Goal: Task Accomplishment & Management: Use online tool/utility

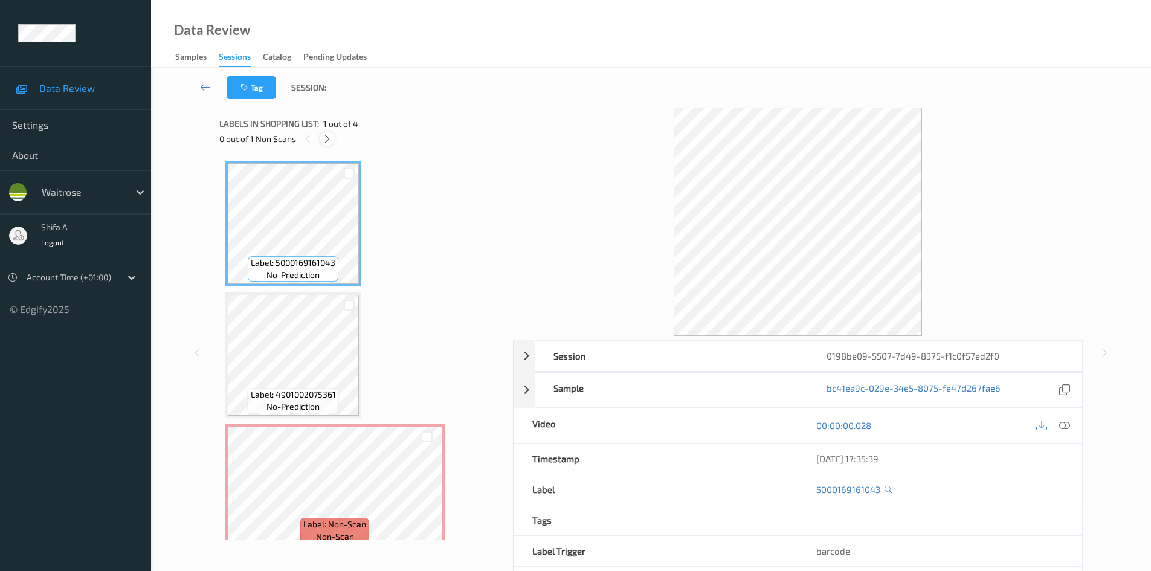
click at [332, 140] on icon at bounding box center [327, 139] width 10 height 11
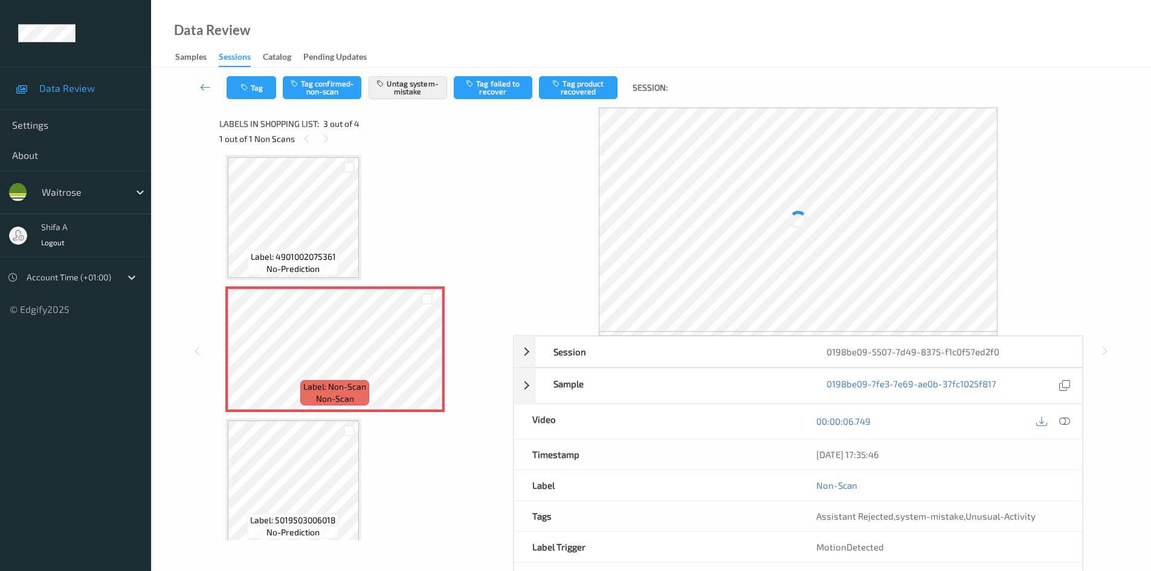
click at [1066, 419] on icon at bounding box center [1065, 421] width 11 height 11
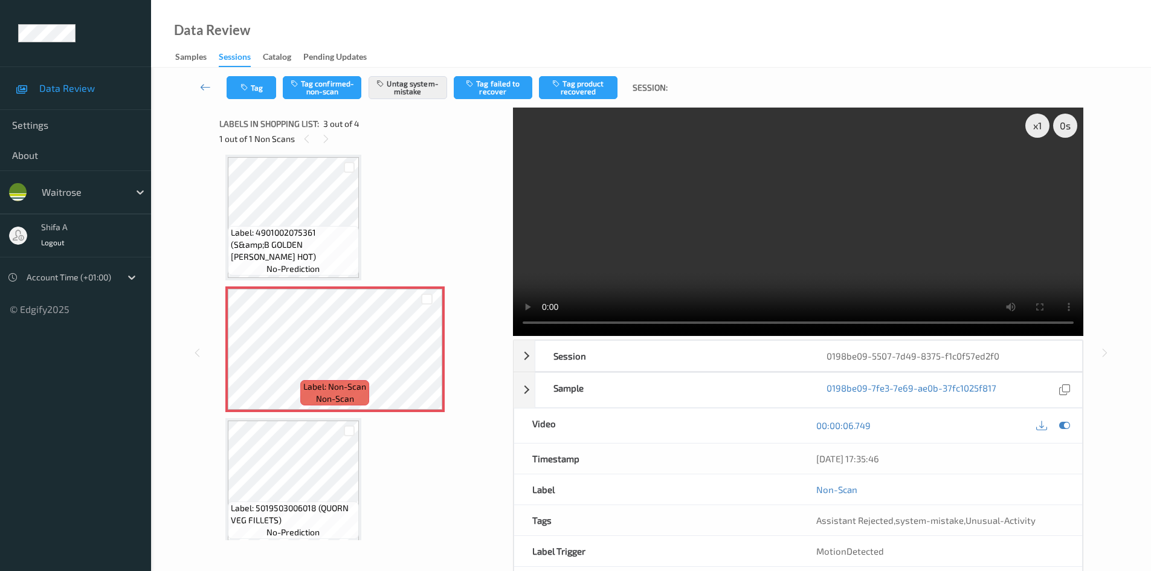
click at [1112, 261] on div "x 1 0 s Session 0198be09-5507-7d49-8375-f1c0f57ed2f0 Session ID 0198be09-5507-7…" at bounding box center [651, 353] width 951 height 491
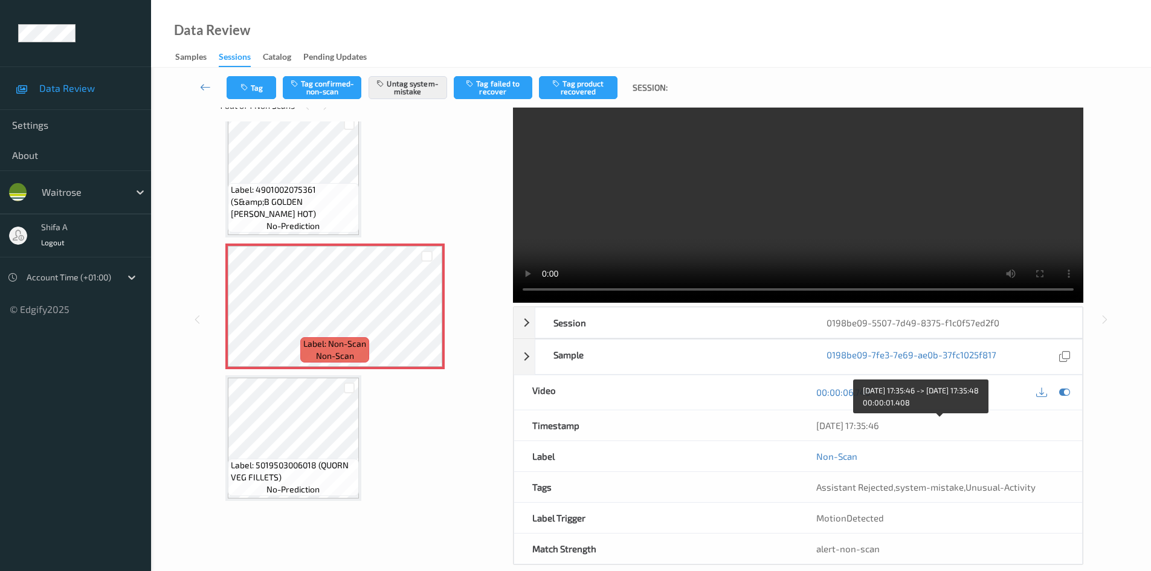
scroll to position [52, 0]
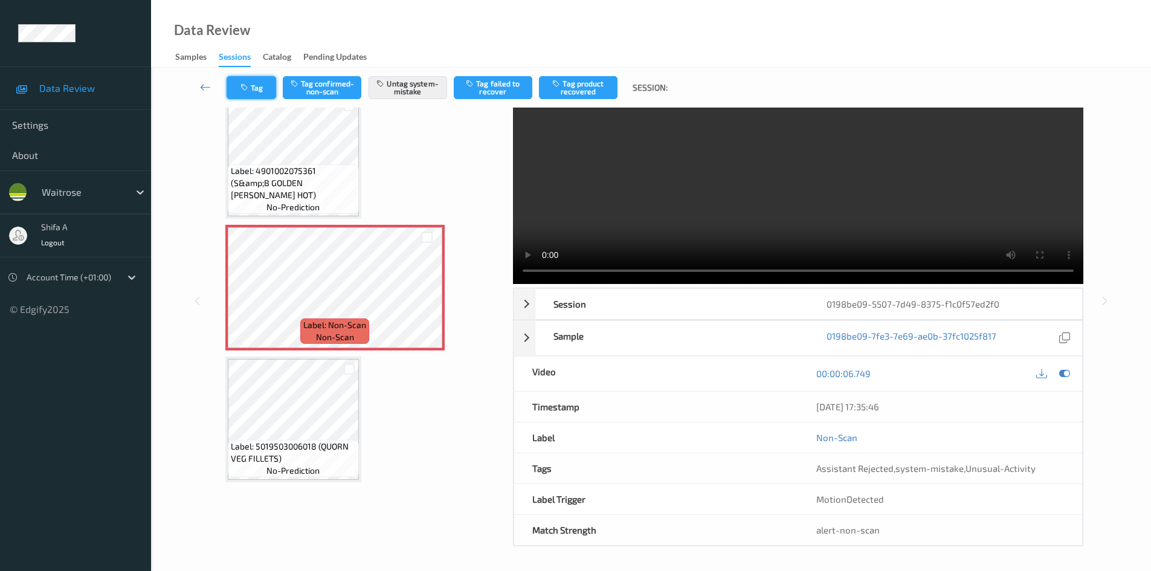
click at [262, 92] on button "Tag" at bounding box center [252, 87] width 50 height 23
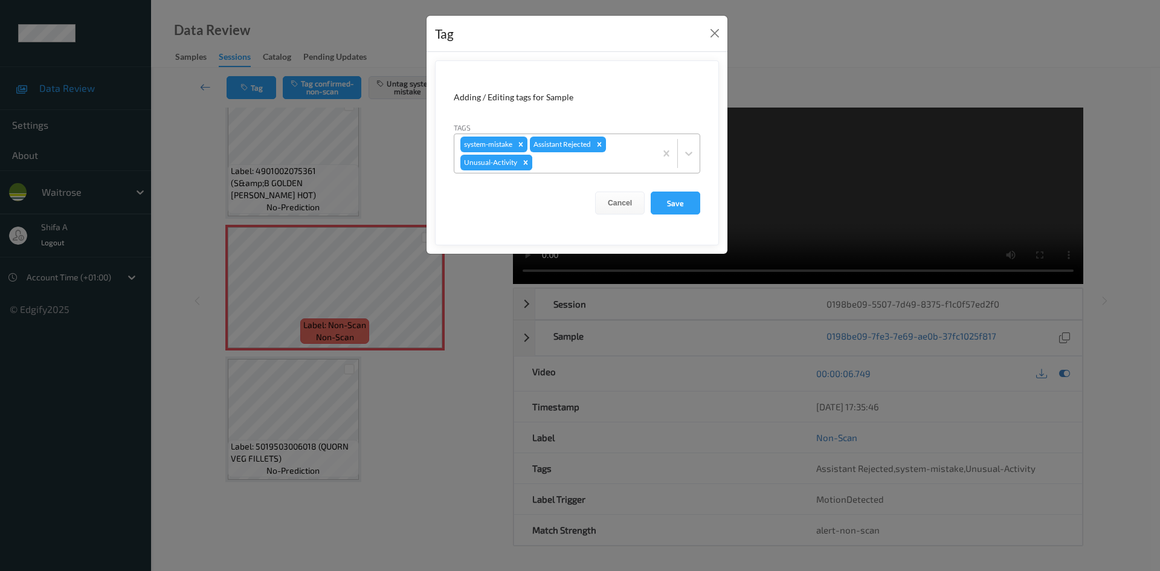
click at [529, 162] on icon "Remove Unusual-Activity" at bounding box center [526, 162] width 8 height 8
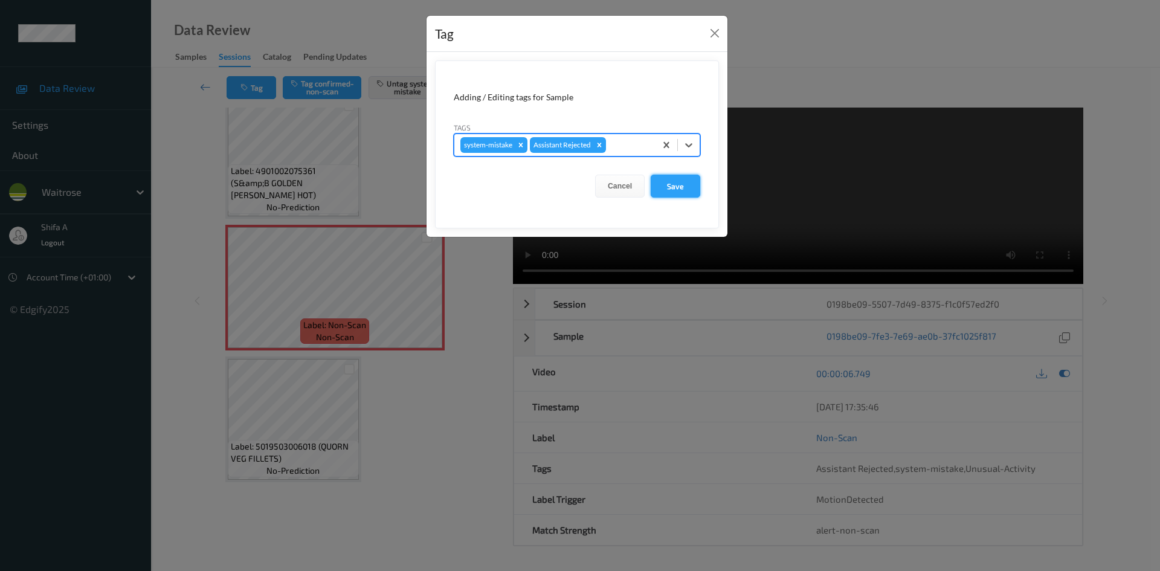
click at [690, 183] on button "Save" at bounding box center [676, 186] width 50 height 23
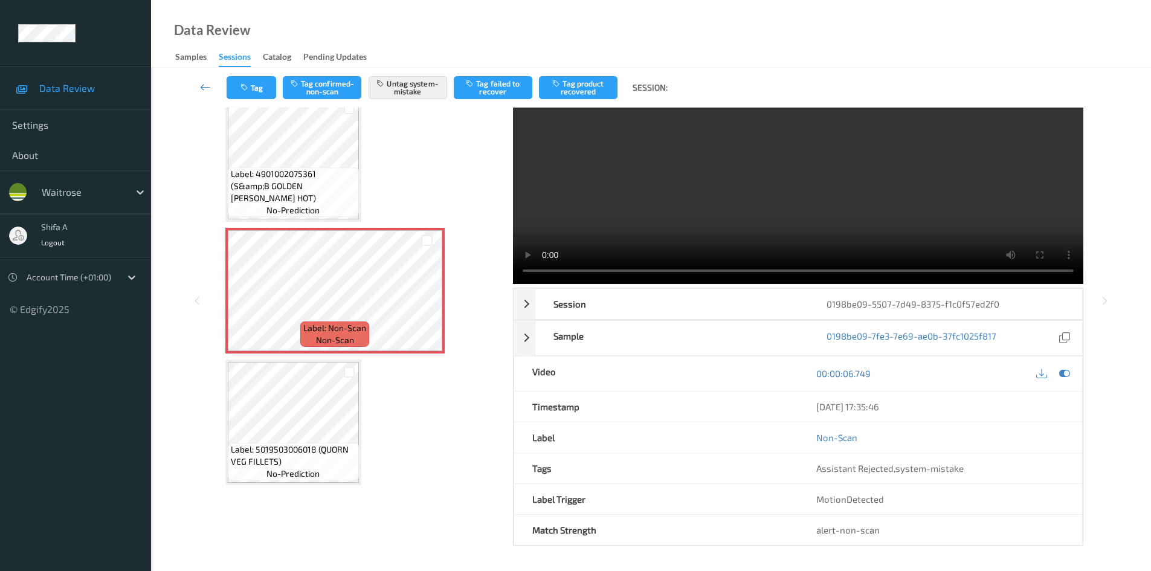
scroll to position [147, 0]
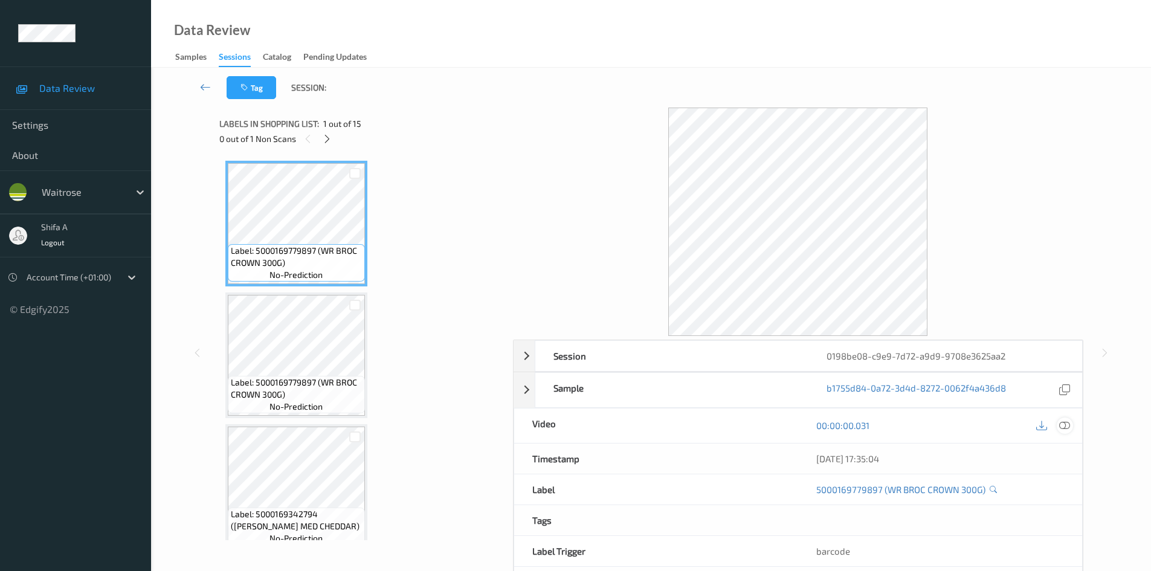
click at [1067, 427] on icon at bounding box center [1065, 425] width 11 height 11
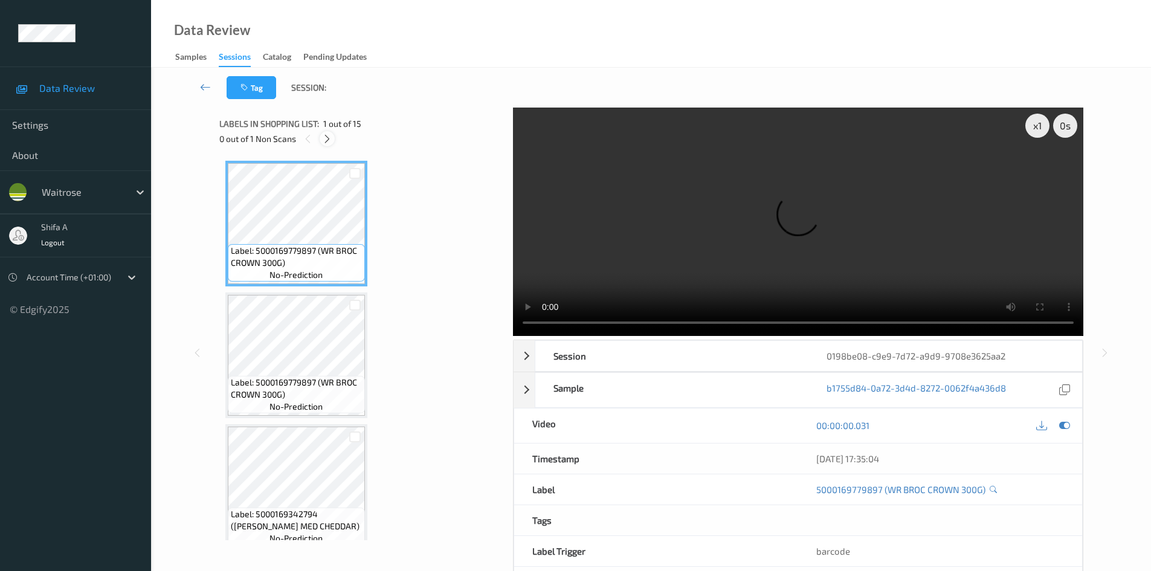
click at [330, 136] on icon at bounding box center [327, 139] width 10 height 11
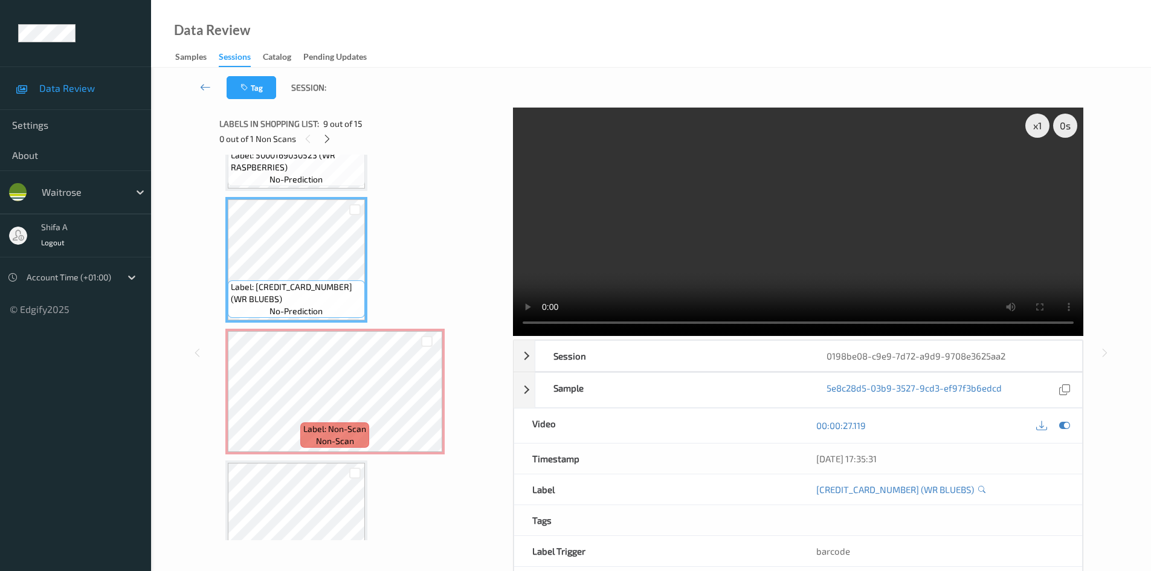
scroll to position [1000, 0]
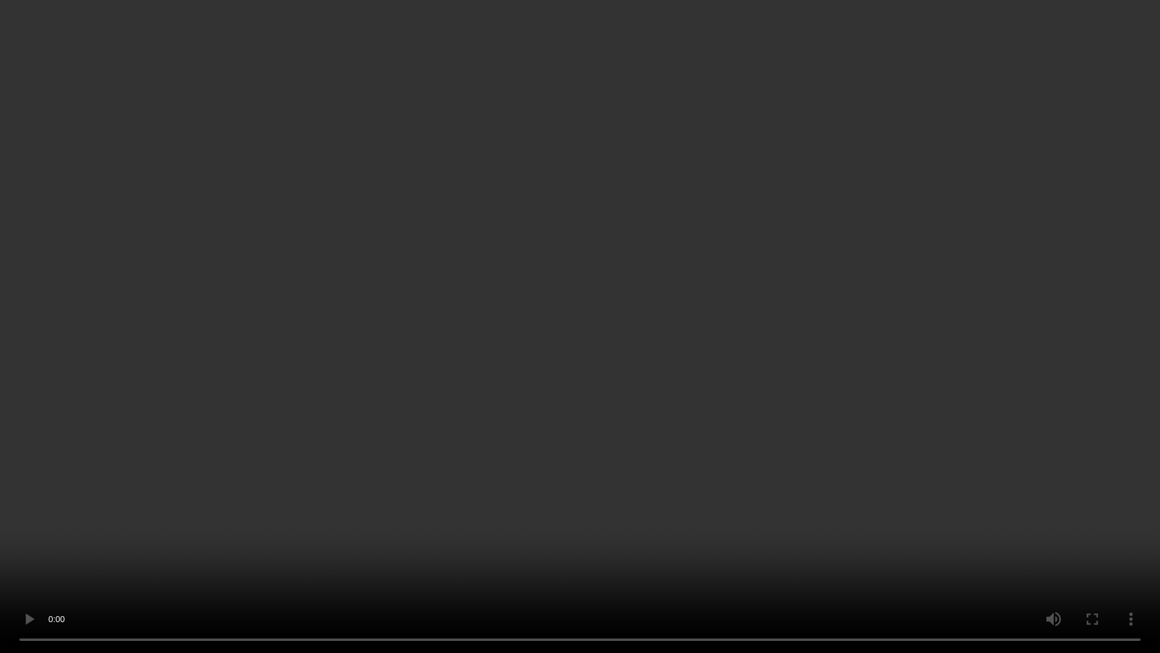
click at [506, 532] on video at bounding box center [580, 326] width 1160 height 653
click at [500, 520] on video at bounding box center [580, 326] width 1160 height 653
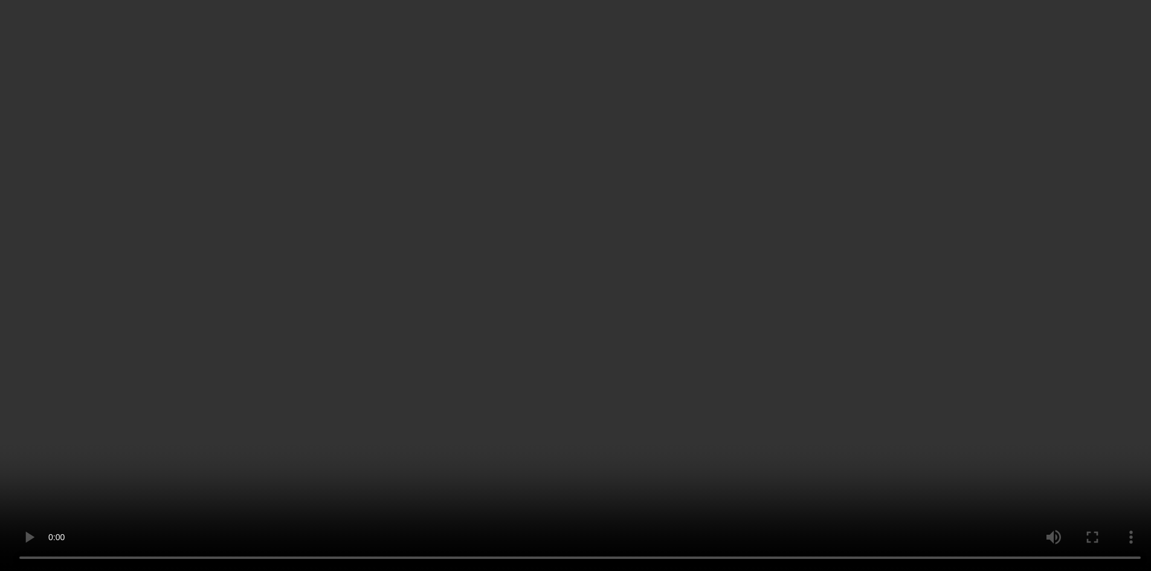
scroll to position [1121, 0]
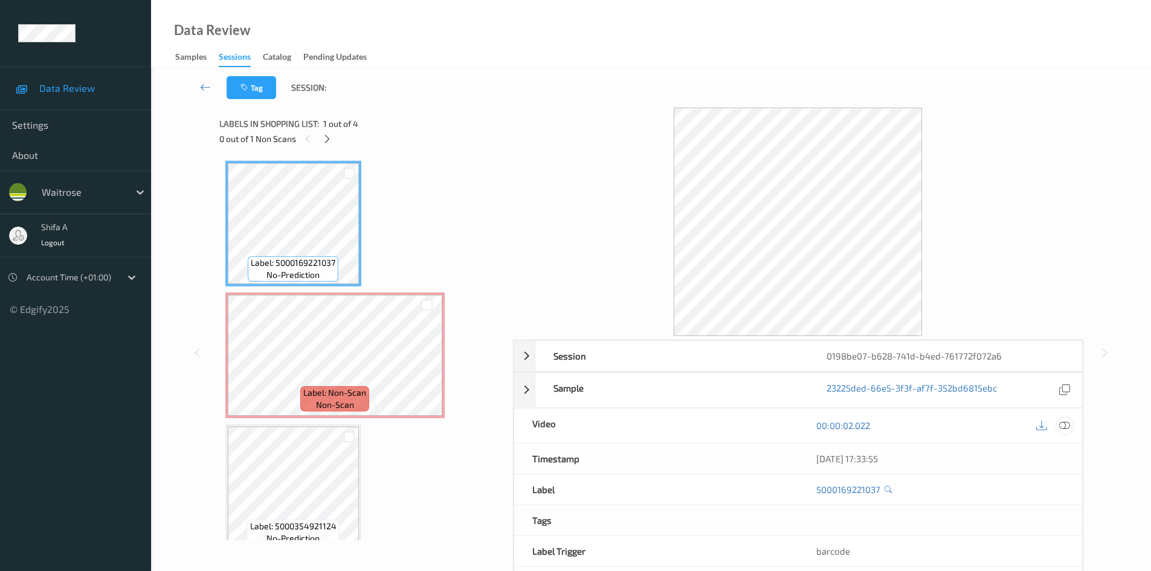
click at [1061, 426] on icon at bounding box center [1065, 425] width 11 height 11
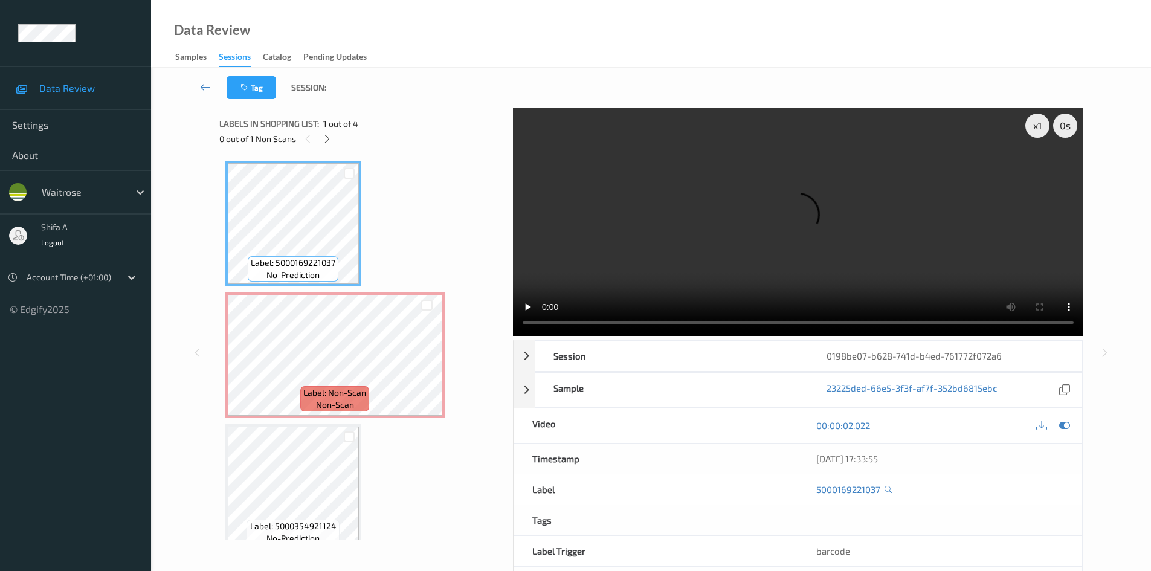
click at [443, 319] on div "Label: Non-Scan non-scan" at bounding box center [334, 356] width 219 height 126
click at [431, 363] on icon at bounding box center [427, 365] width 10 height 11
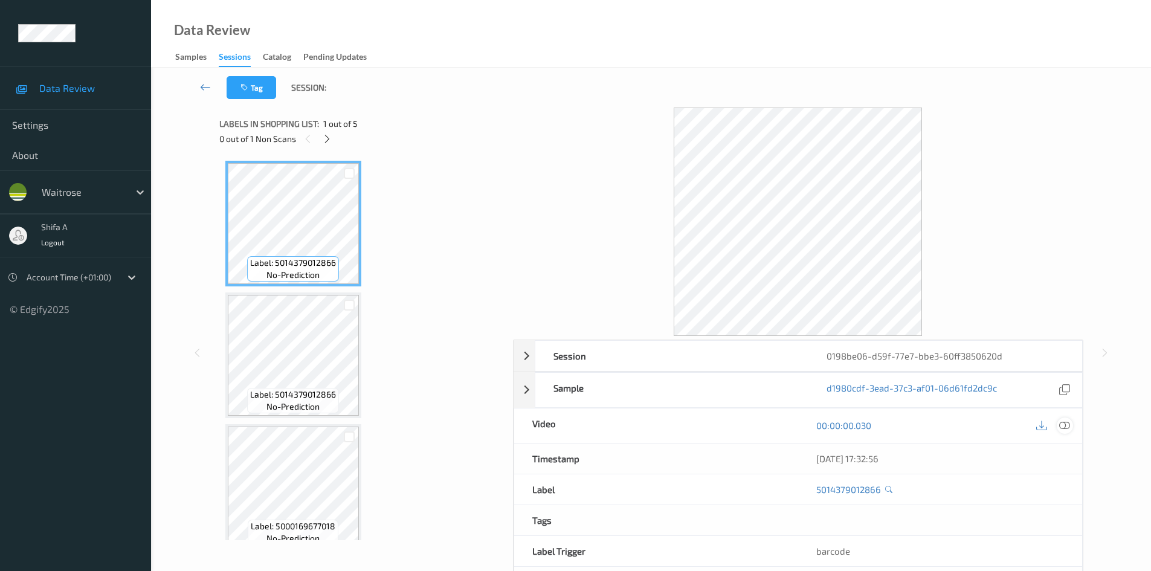
click at [1063, 427] on icon at bounding box center [1065, 425] width 11 height 11
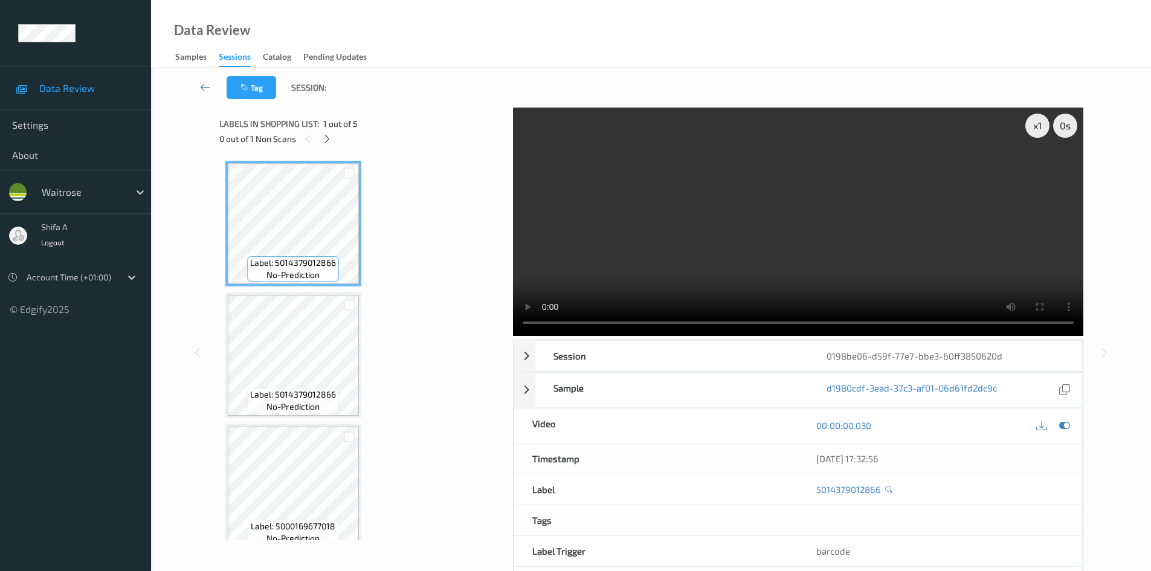
click at [327, 140] on icon at bounding box center [327, 139] width 10 height 11
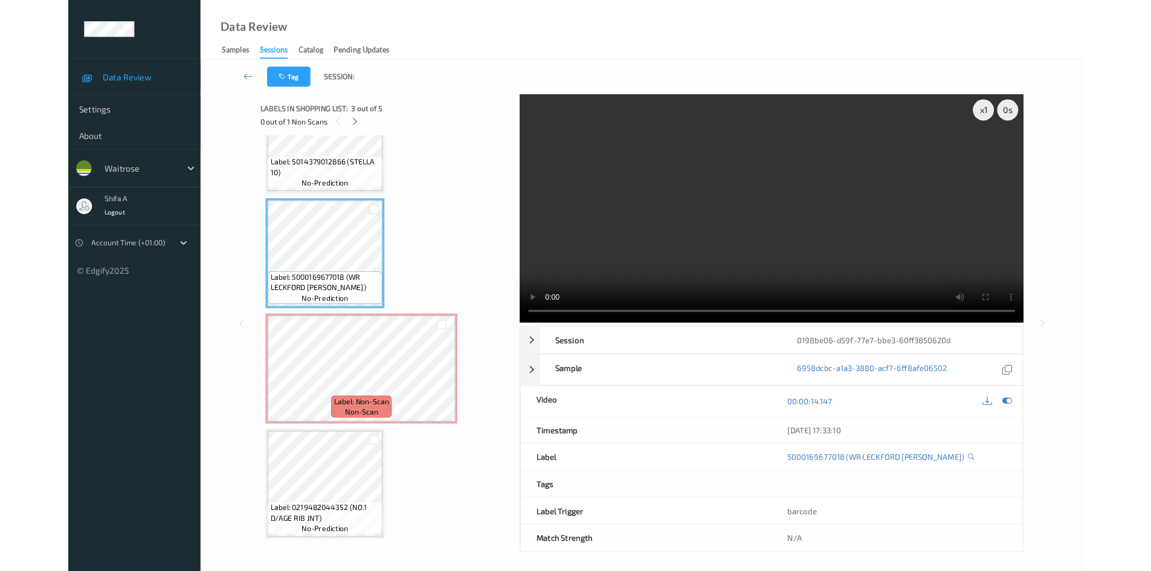
scroll to position [198, 0]
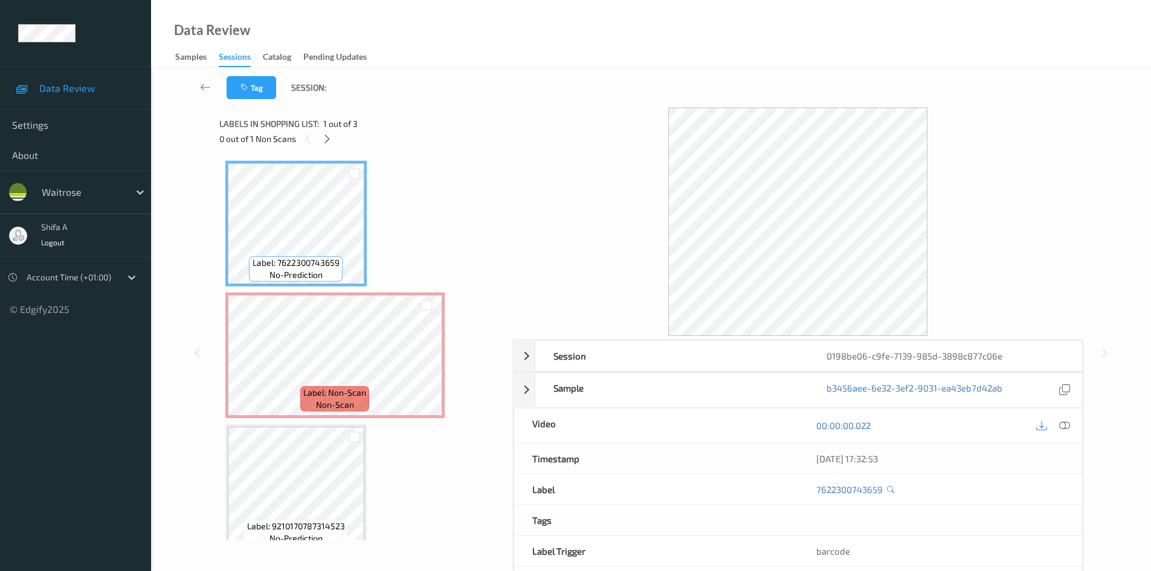
click at [1076, 434] on div "00:00:00.022" at bounding box center [940, 426] width 284 height 34
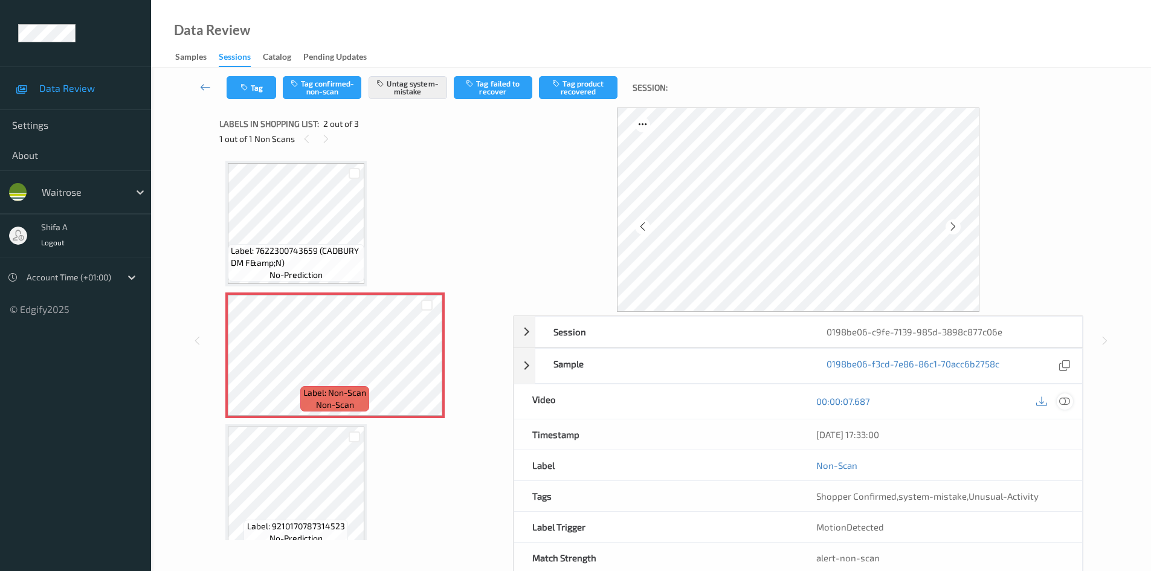
click at [1057, 404] on div at bounding box center [1065, 401] width 16 height 16
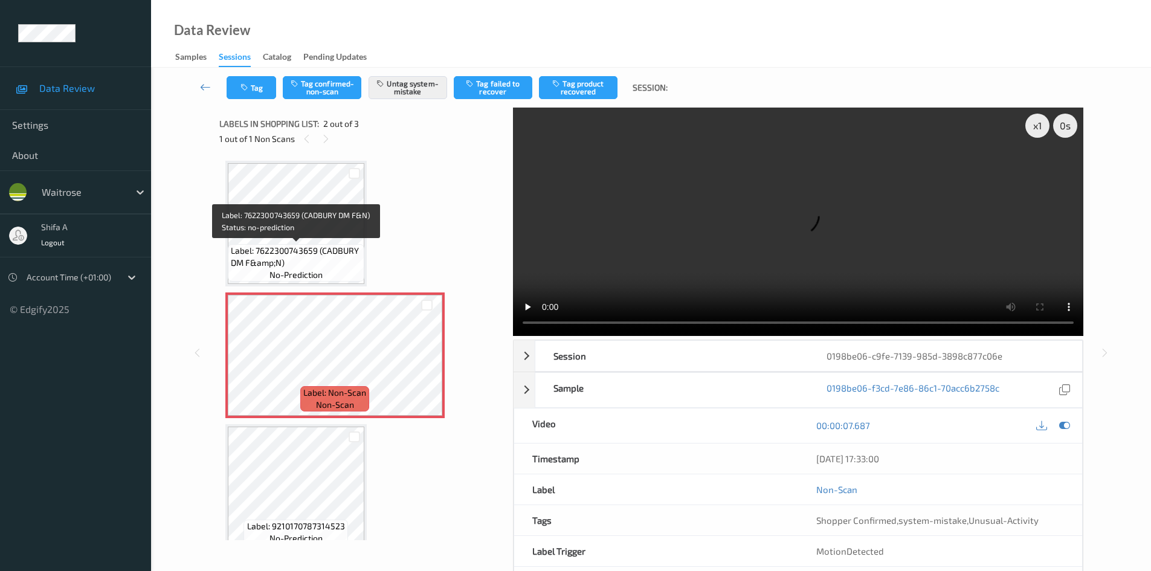
click at [308, 250] on span "Label: 7622300743659 (CADBURY DM F&amp;N)" at bounding box center [296, 257] width 131 height 24
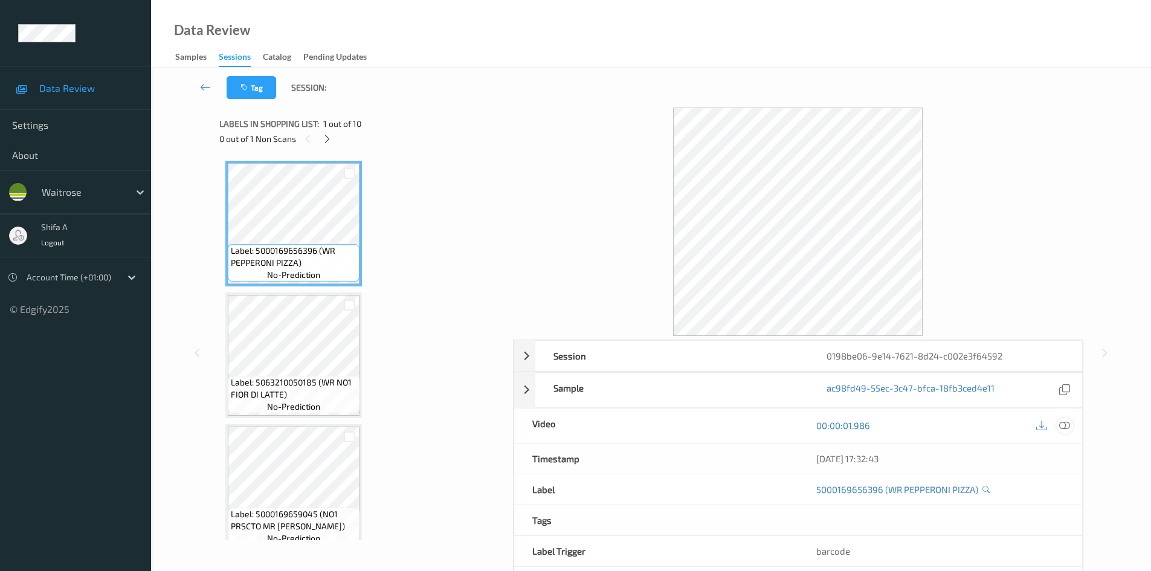
drag, startPoint x: 1069, startPoint y: 430, endPoint x: 496, endPoint y: 310, distance: 585.5
click at [1067, 430] on icon at bounding box center [1065, 425] width 11 height 11
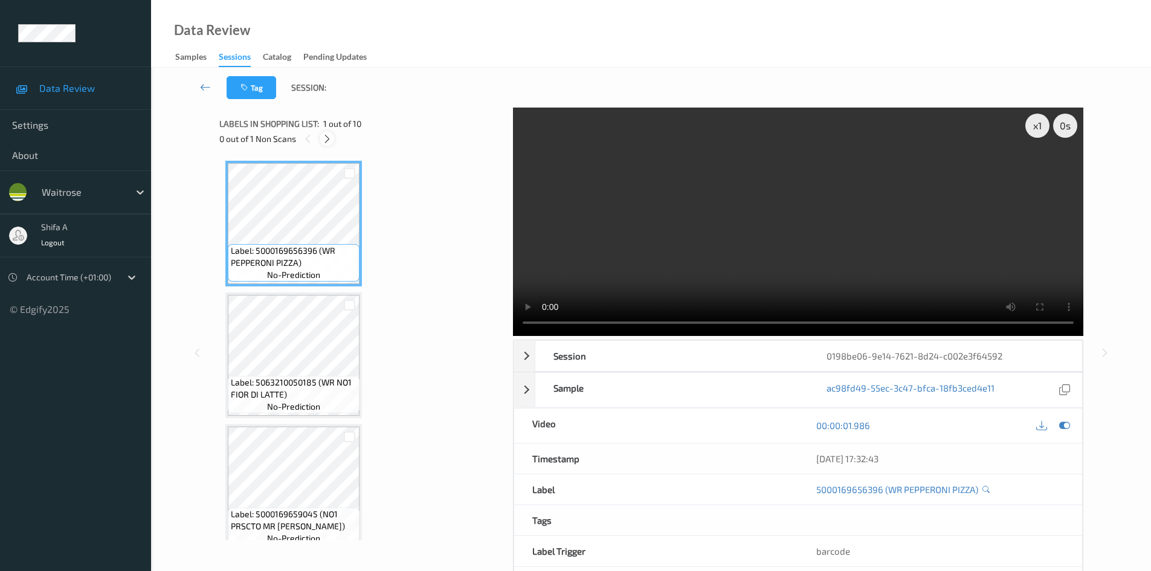
click at [329, 139] on icon at bounding box center [327, 139] width 10 height 11
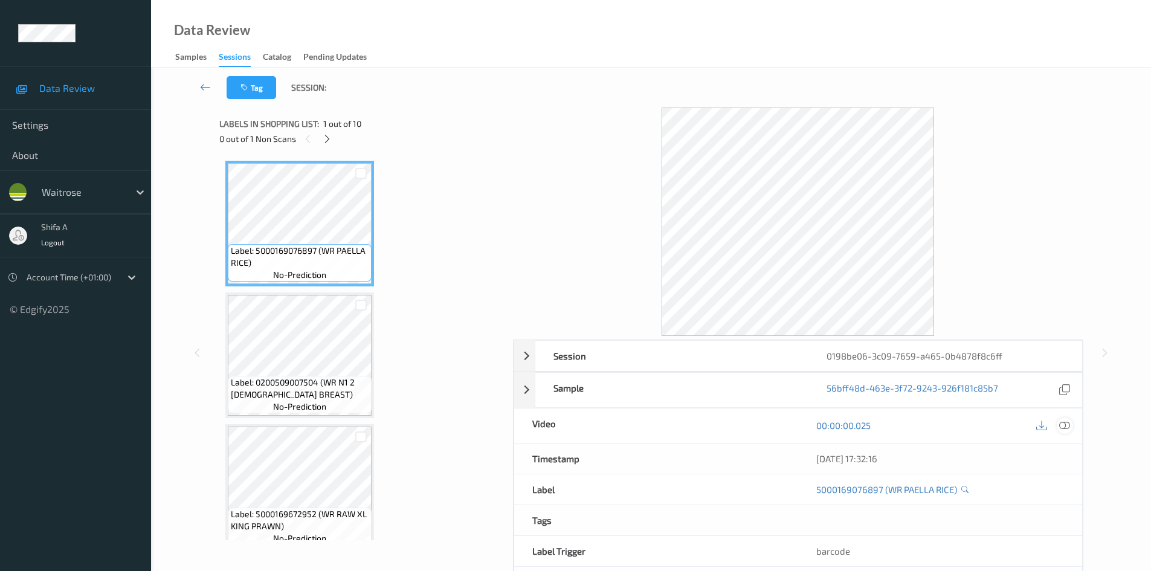
click at [1063, 422] on icon at bounding box center [1065, 425] width 11 height 11
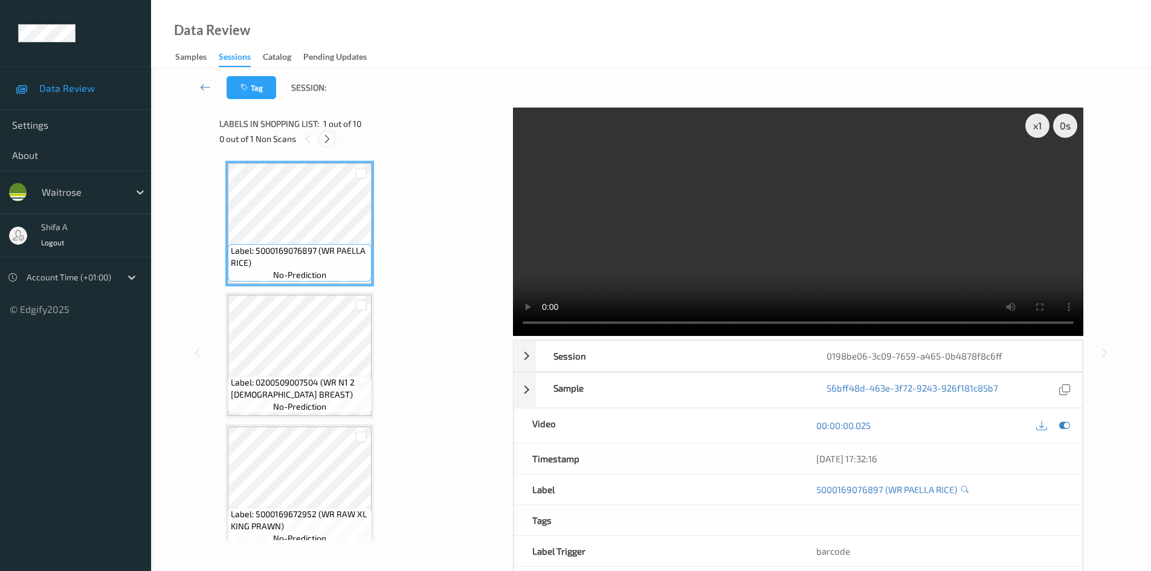
click at [328, 146] on div at bounding box center [327, 138] width 15 height 15
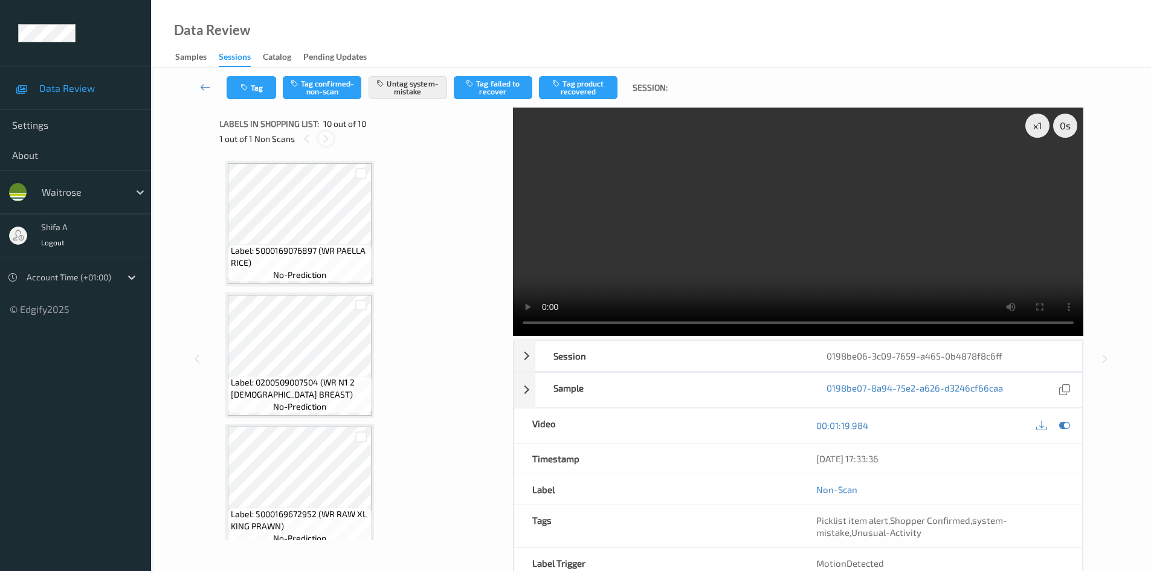
scroll to position [938, 0]
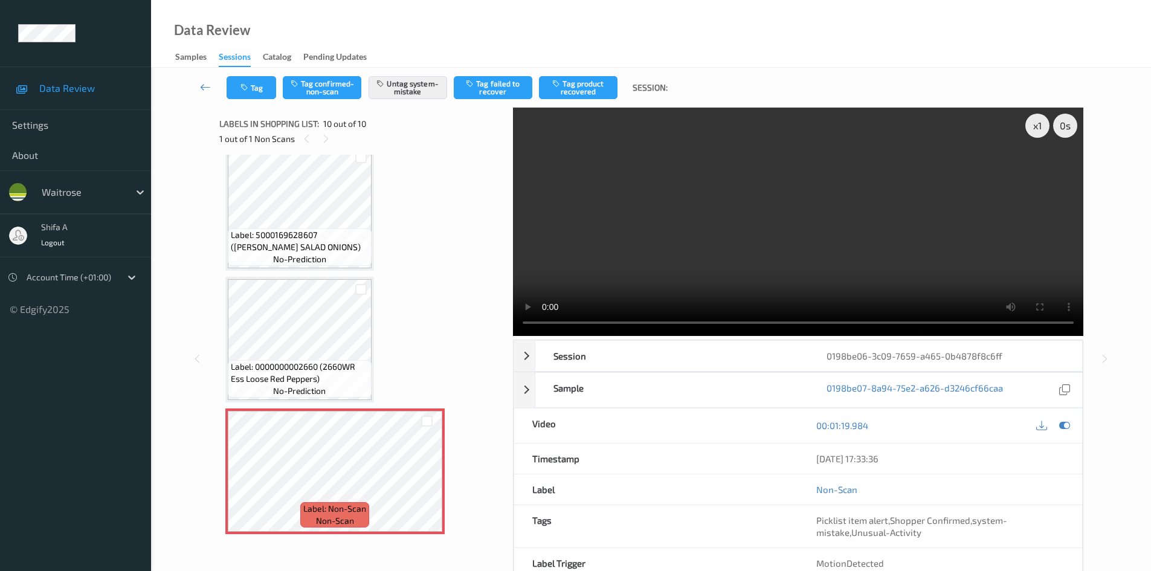
click at [890, 195] on video at bounding box center [798, 222] width 571 height 228
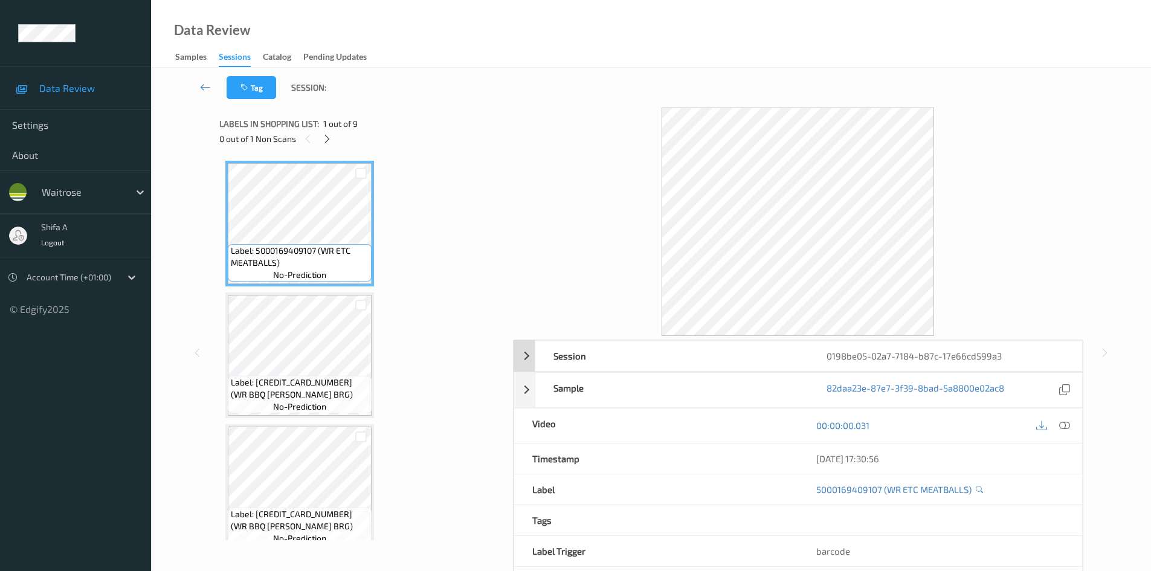
drag, startPoint x: 1067, startPoint y: 429, endPoint x: 931, endPoint y: 364, distance: 150.0
click at [1066, 429] on icon at bounding box center [1065, 425] width 11 height 11
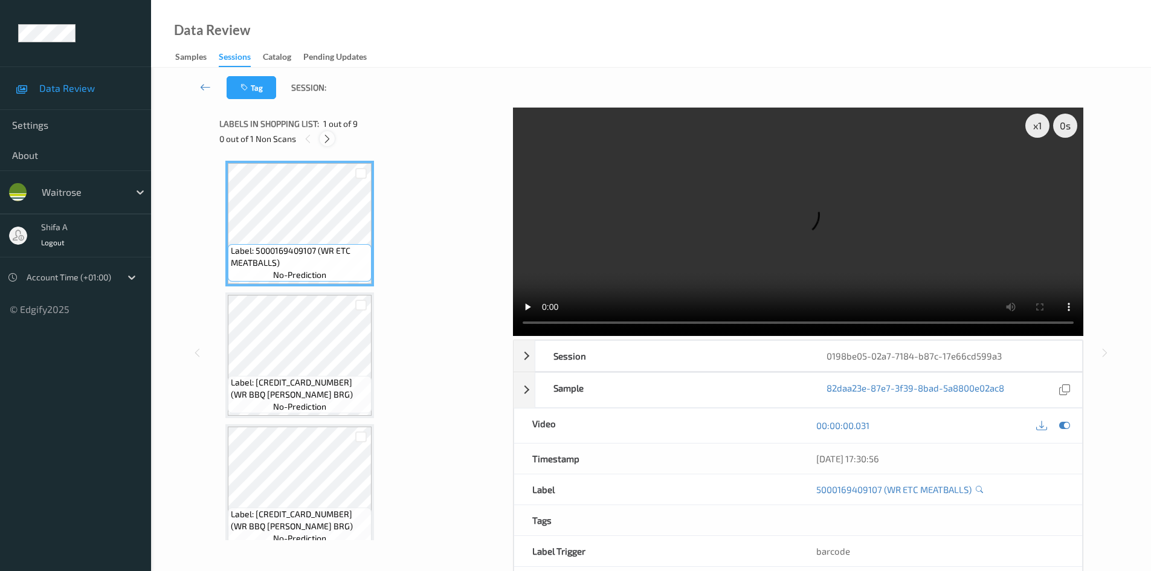
click at [328, 143] on icon at bounding box center [327, 139] width 10 height 11
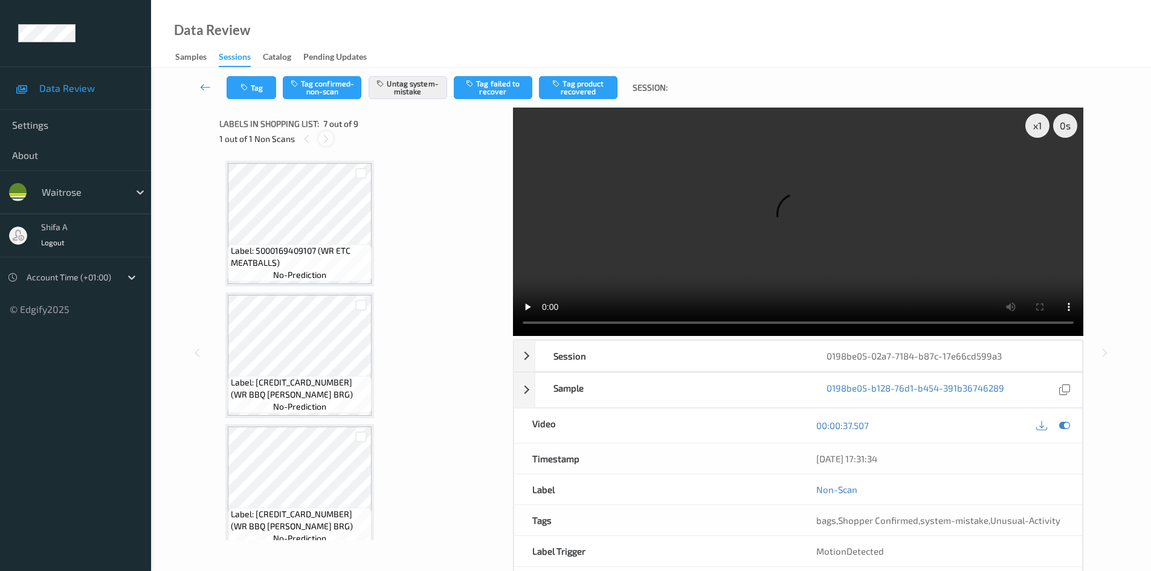
scroll to position [665, 0]
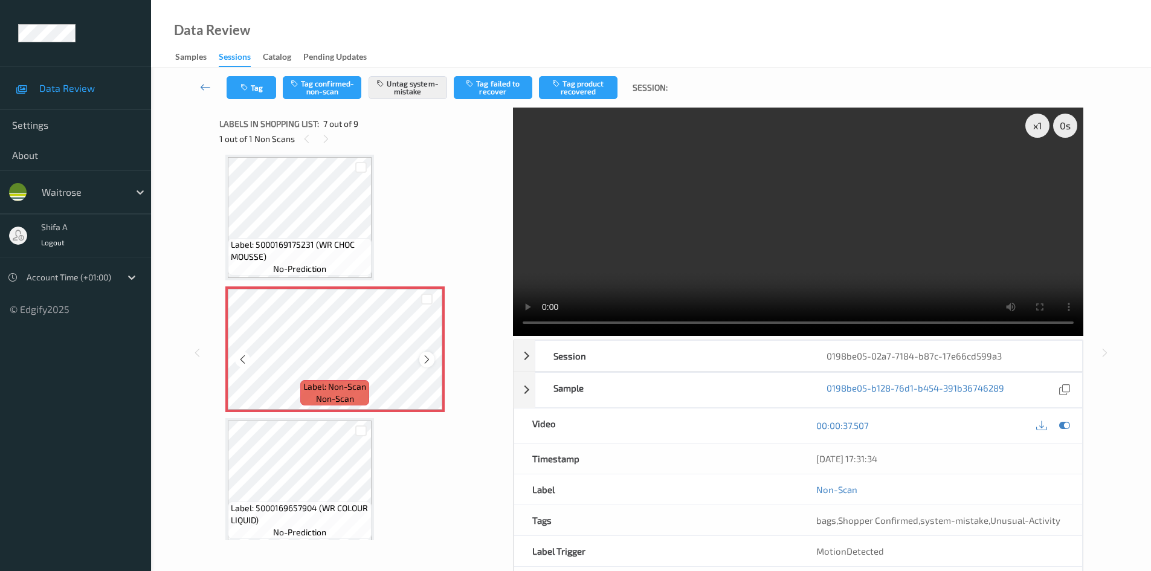
click at [424, 358] on icon at bounding box center [427, 359] width 10 height 11
click at [430, 363] on icon at bounding box center [427, 359] width 10 height 11
click at [430, 361] on icon at bounding box center [427, 359] width 10 height 11
click at [263, 81] on button "Tag" at bounding box center [252, 87] width 50 height 23
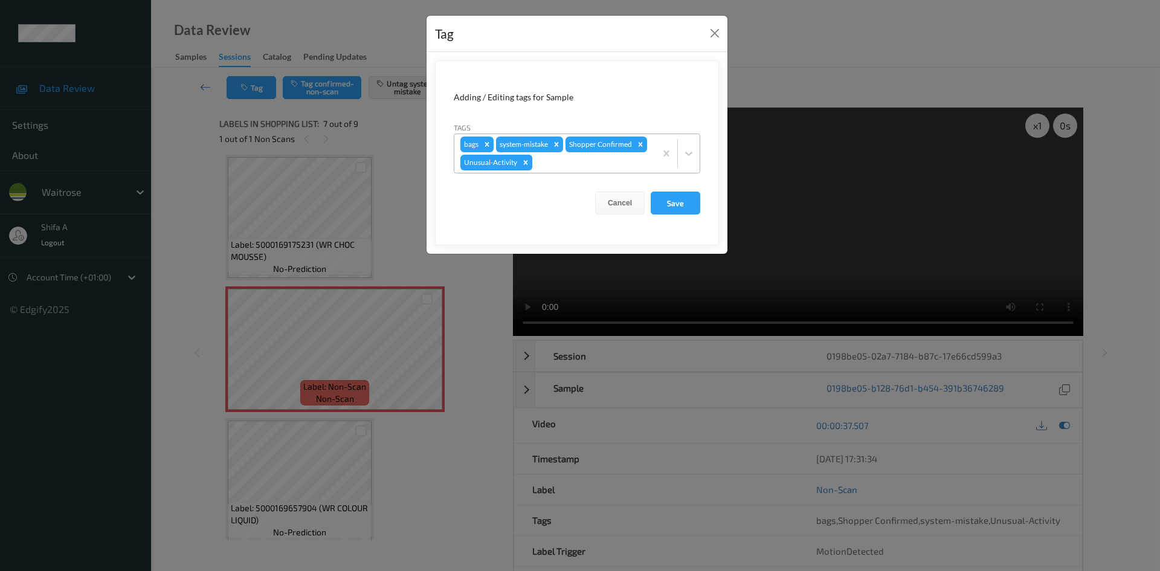
click at [520, 161] on div "Remove Unusual-Activity" at bounding box center [525, 163] width 13 height 16
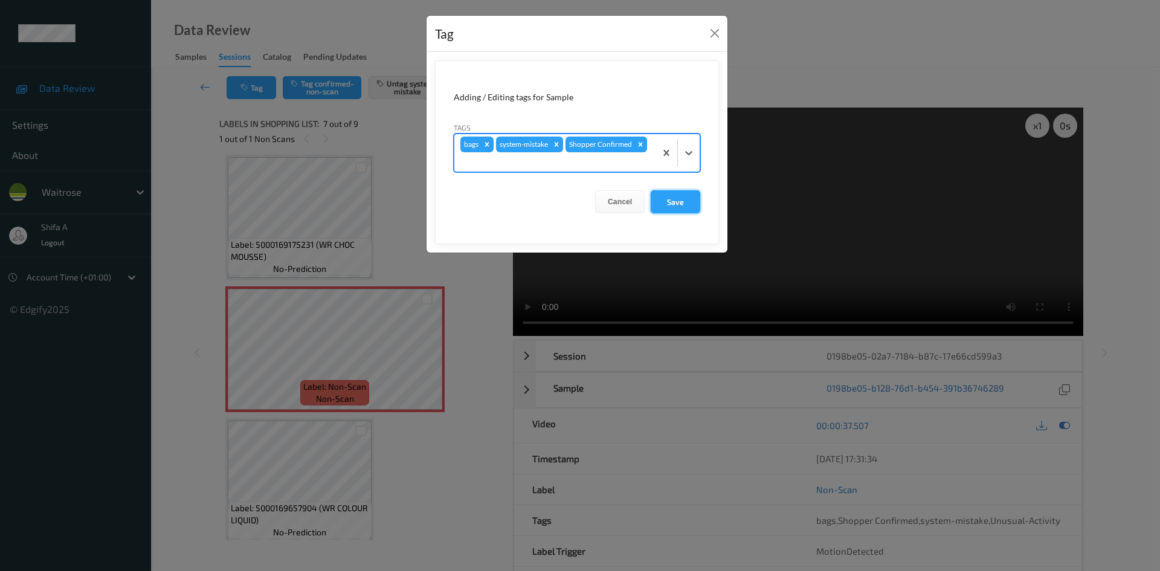
click at [686, 202] on button "Save" at bounding box center [676, 201] width 50 height 23
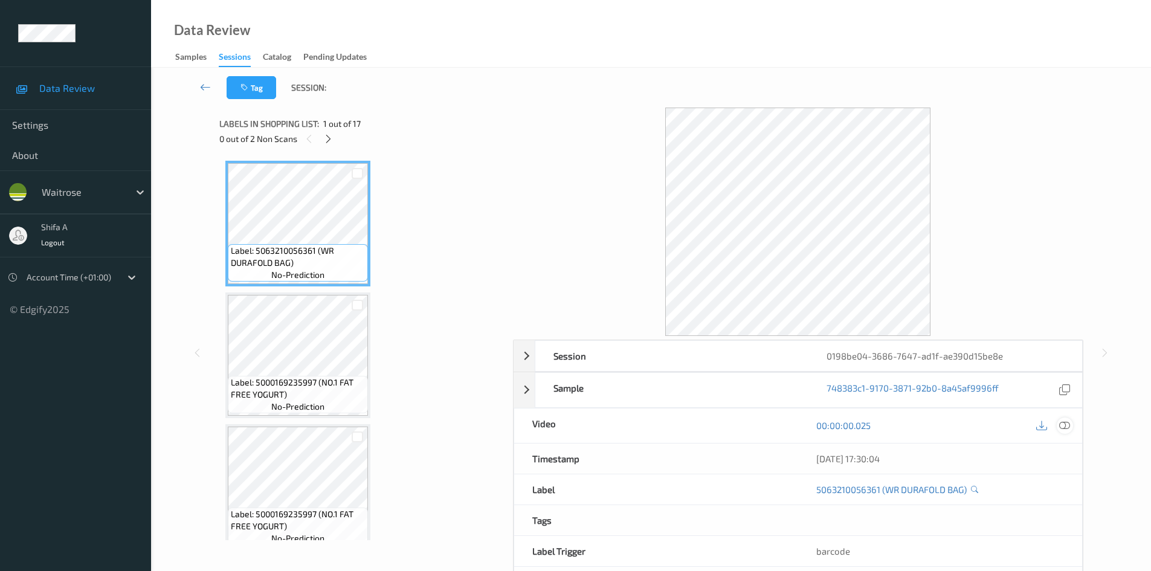
click at [1064, 426] on icon at bounding box center [1065, 425] width 11 height 11
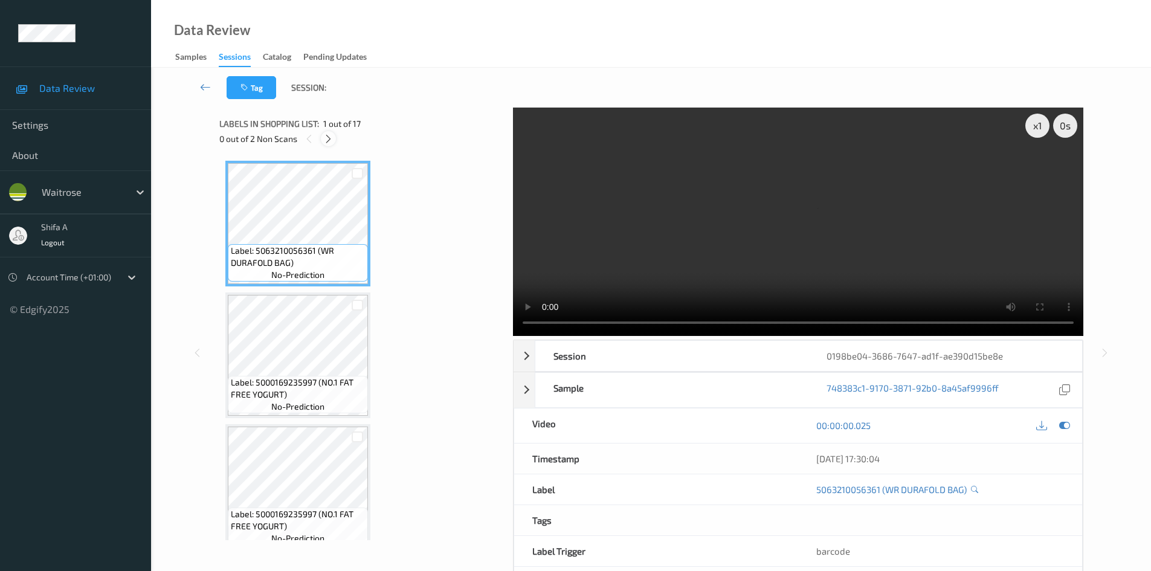
click at [331, 134] on icon at bounding box center [328, 139] width 10 height 11
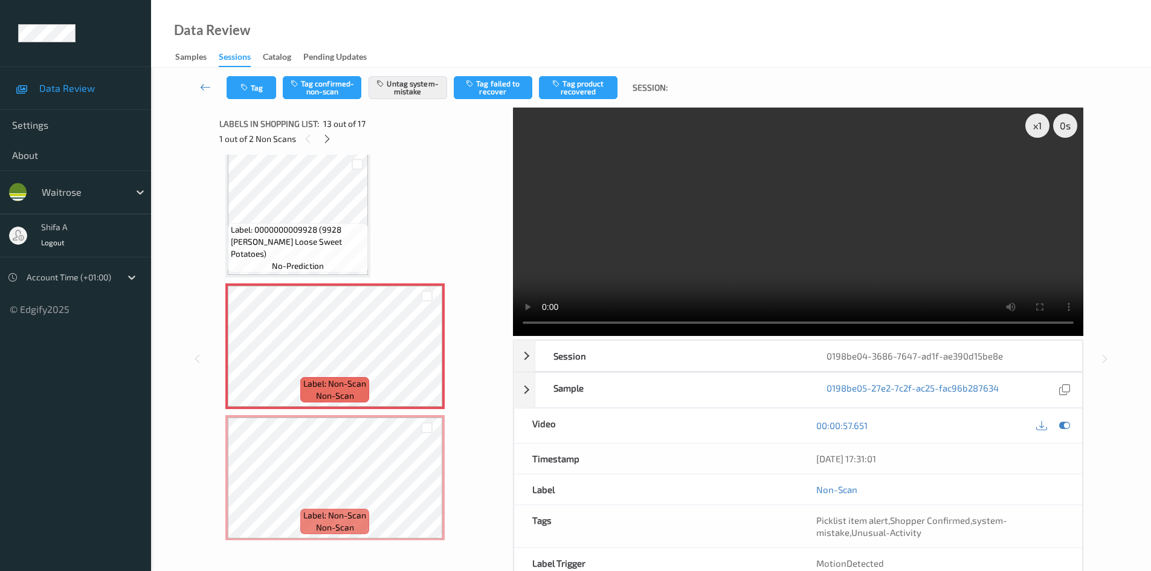
scroll to position [1395, 0]
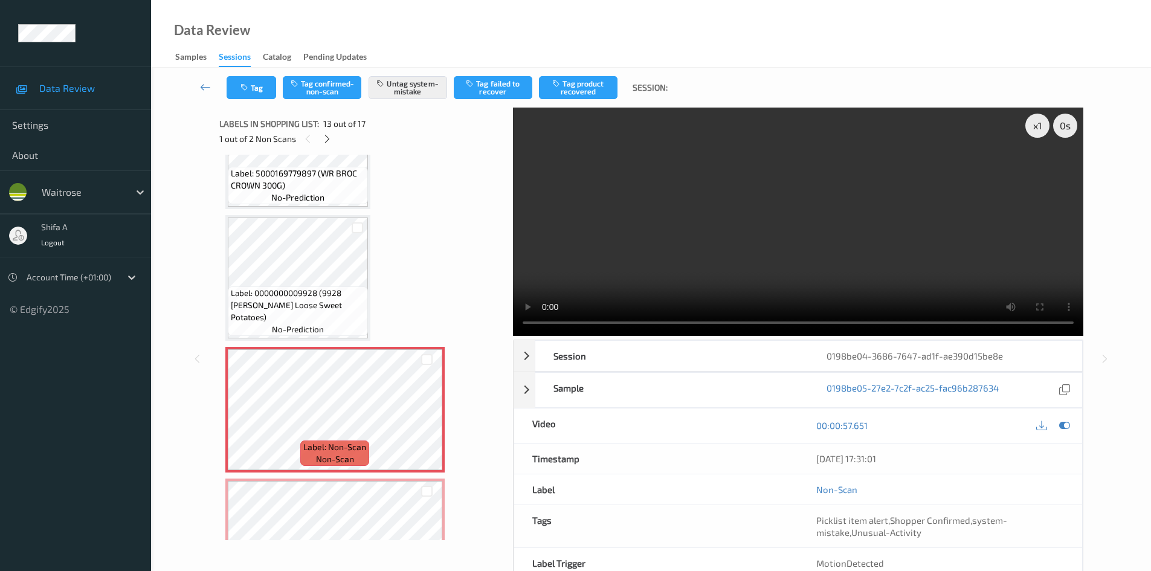
click at [322, 217] on div "Label: 0000000009928 (9928 WR Ess Loose Sweet Potatoes) no-prediction" at bounding box center [297, 278] width 145 height 126
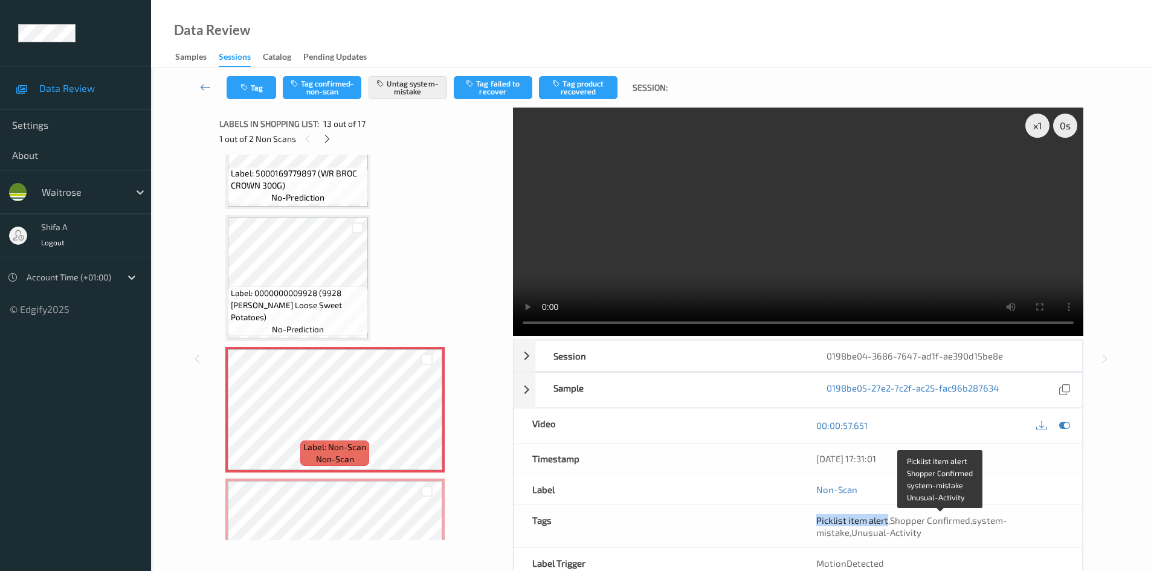
drag, startPoint x: 817, startPoint y: 522, endPoint x: 888, endPoint y: 519, distance: 71.4
click at [888, 519] on span "Picklist item alert , Shopper Confirmed , system-mistake , Unusual-Activity" at bounding box center [912, 526] width 191 height 23
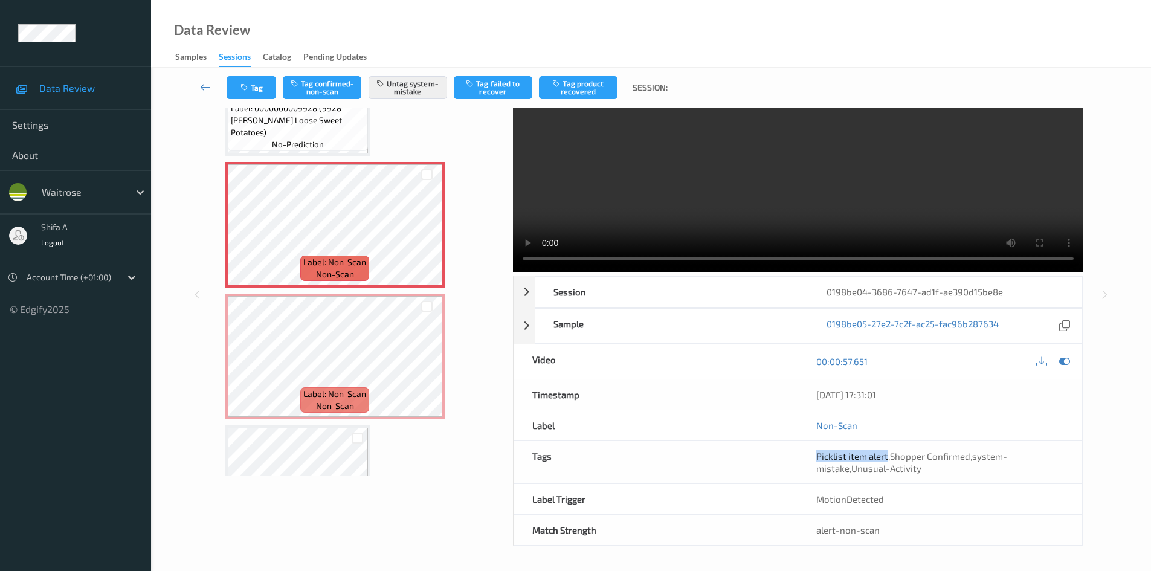
scroll to position [0, 0]
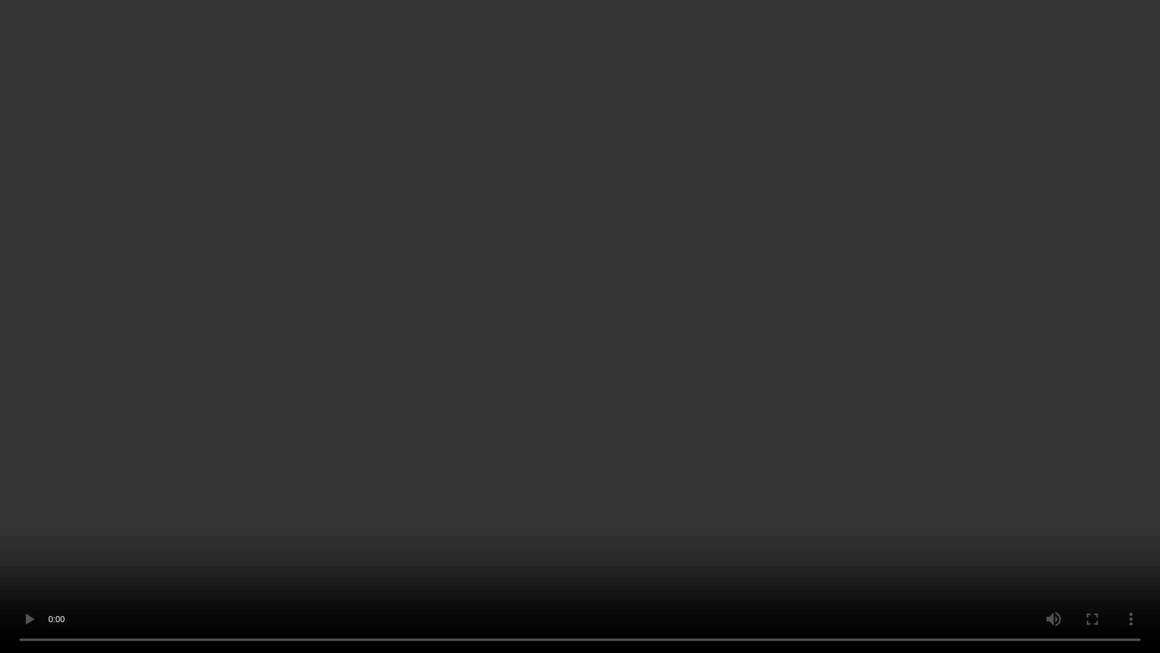
click at [784, 204] on video at bounding box center [580, 326] width 1160 height 653
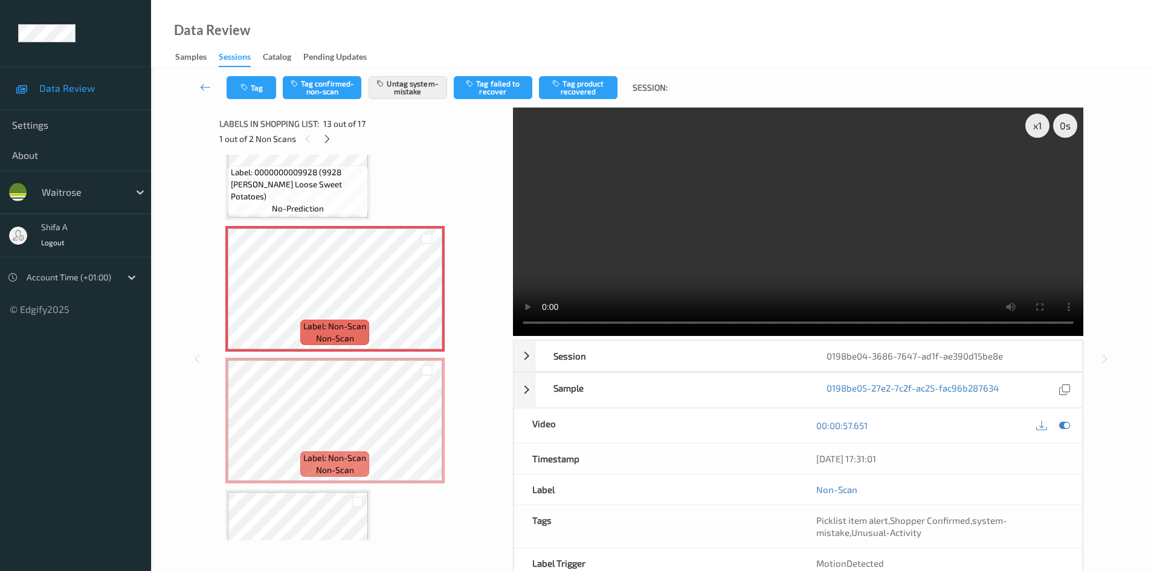
click at [814, 238] on video at bounding box center [798, 222] width 571 height 228
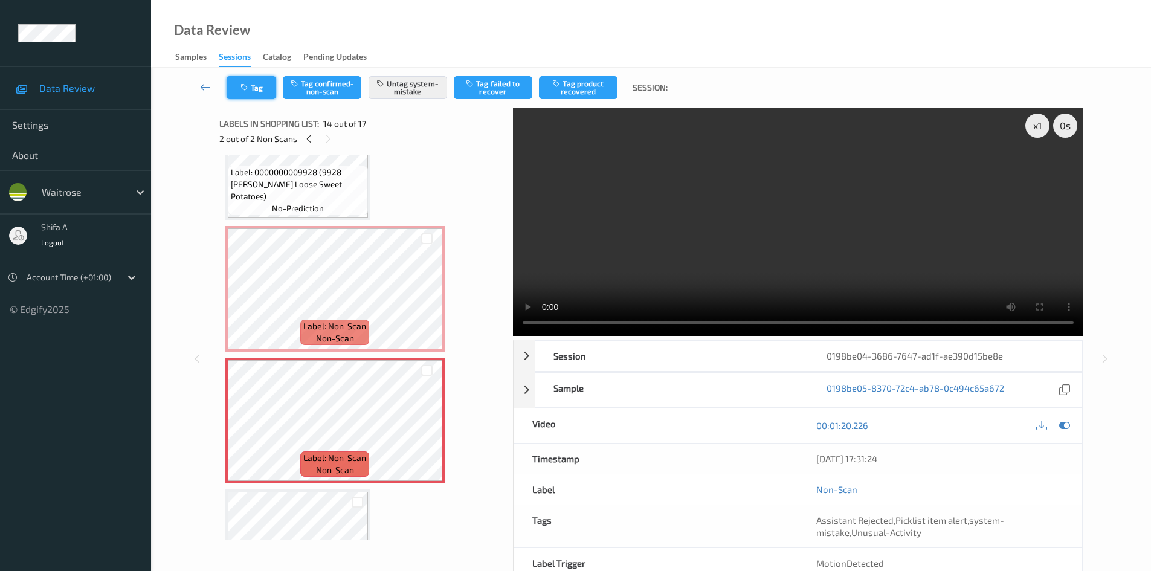
click at [247, 80] on button "Tag" at bounding box center [252, 87] width 50 height 23
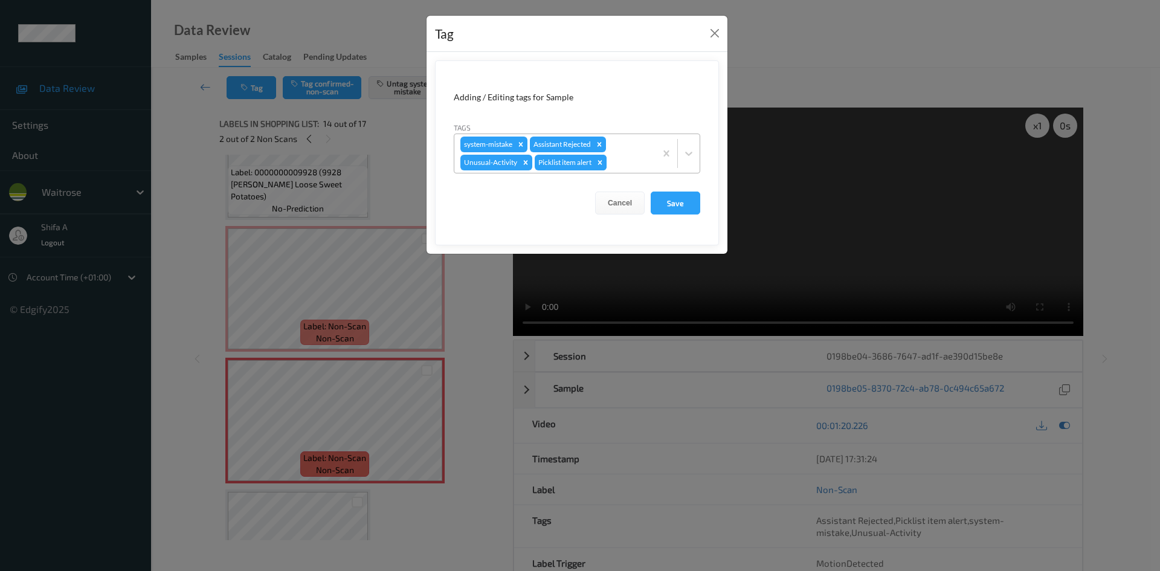
click at [598, 162] on icon "Remove Picklist item alert" at bounding box center [600, 162] width 8 height 8
click at [685, 212] on button "Save" at bounding box center [676, 203] width 50 height 23
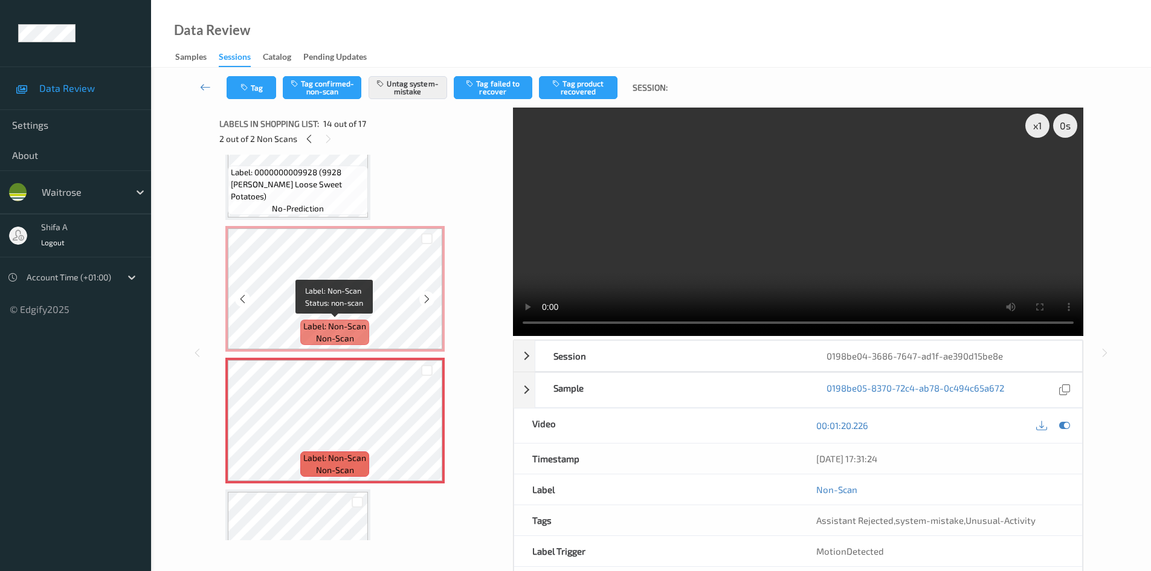
click at [338, 321] on span "Label: Non-Scan" at bounding box center [334, 326] width 63 height 12
click at [355, 325] on span "Label: Non-Scan" at bounding box center [334, 326] width 63 height 12
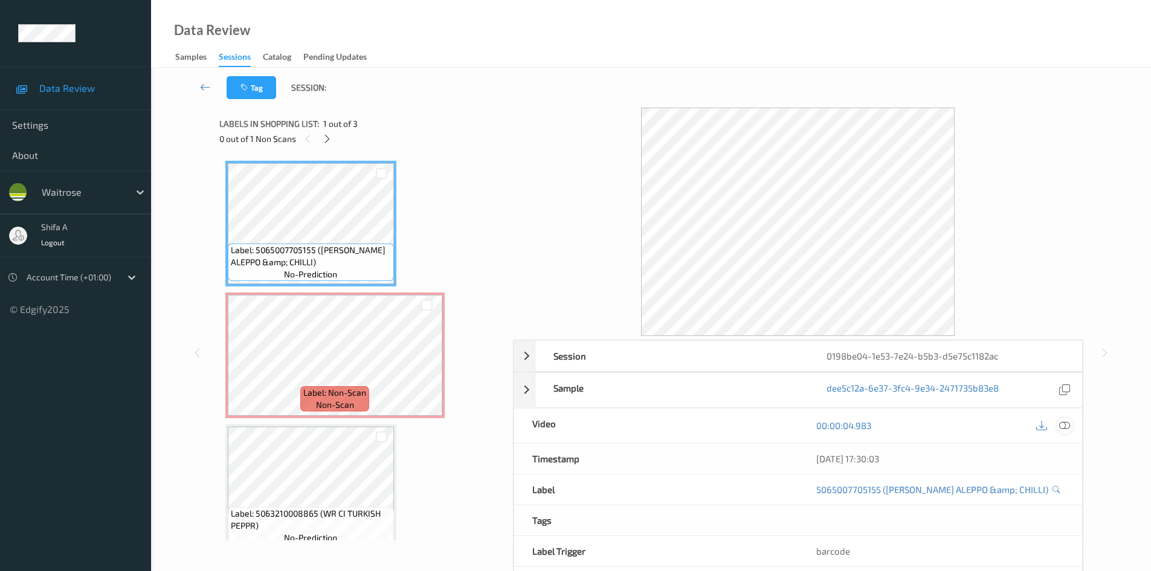
click at [1065, 426] on icon at bounding box center [1065, 425] width 11 height 11
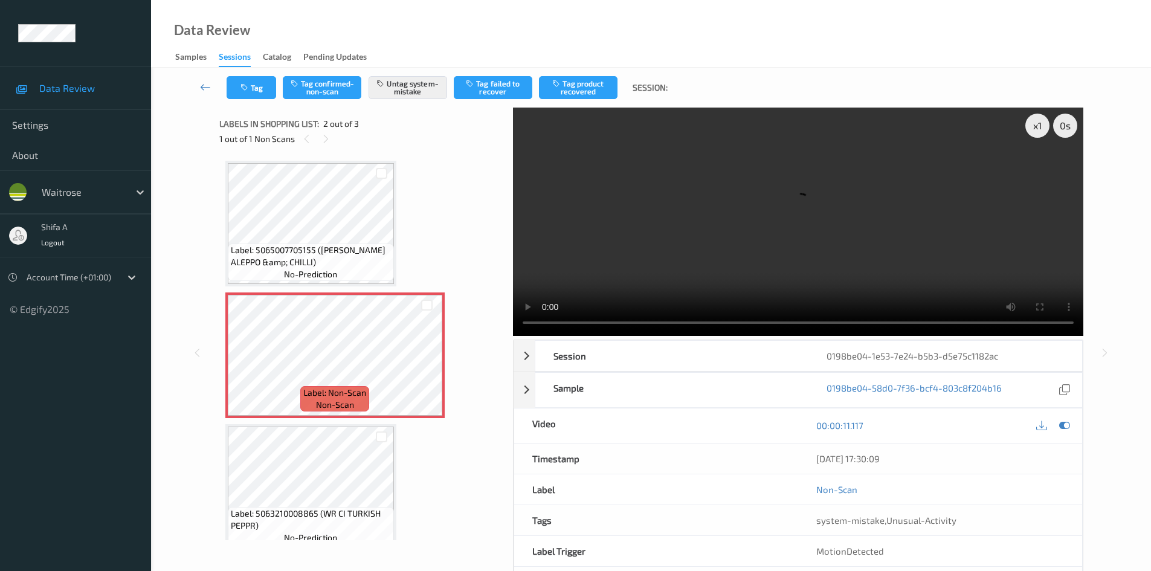
scroll to position [16, 0]
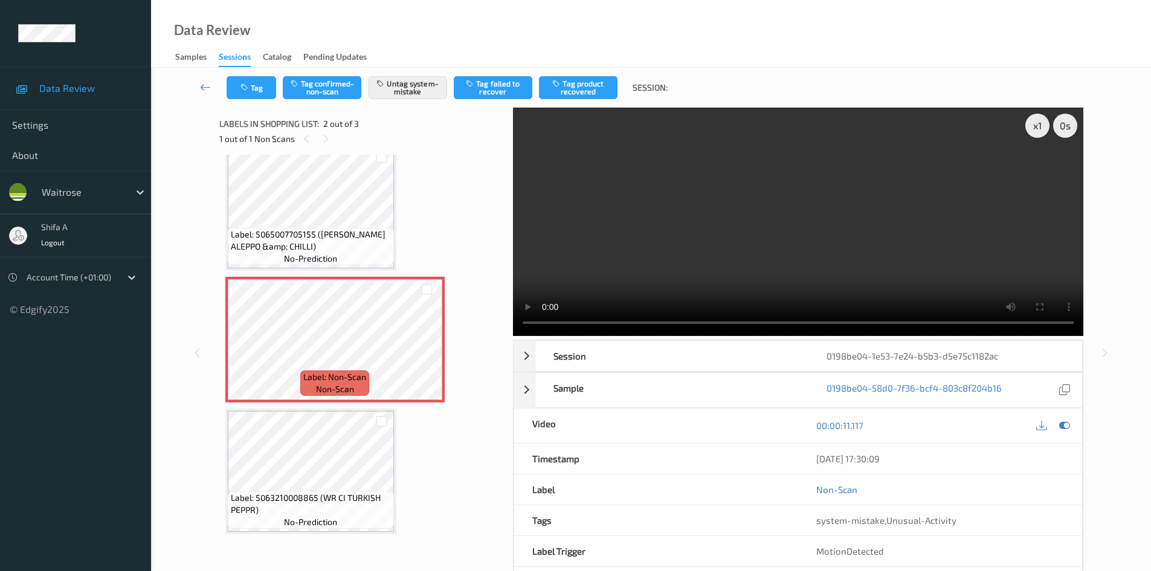
click at [823, 199] on video at bounding box center [798, 222] width 571 height 228
click at [423, 348] on icon at bounding box center [427, 350] width 10 height 11
click at [258, 94] on button "Tag" at bounding box center [252, 87] width 50 height 23
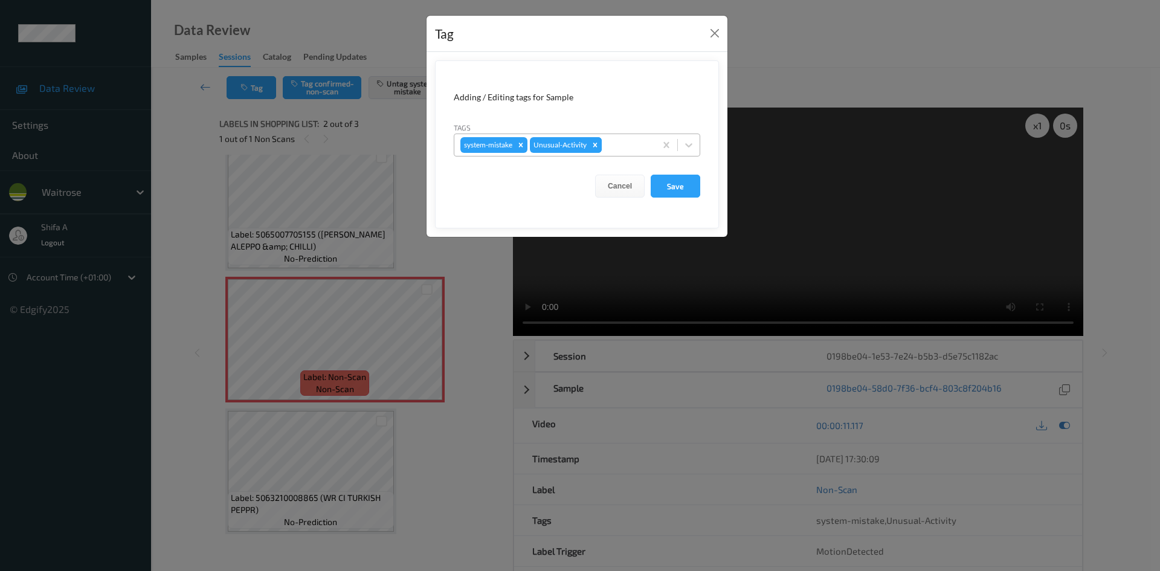
click at [598, 149] on icon "Remove Unusual-Activity" at bounding box center [595, 145] width 8 height 8
click at [661, 189] on button "Save" at bounding box center [676, 186] width 50 height 23
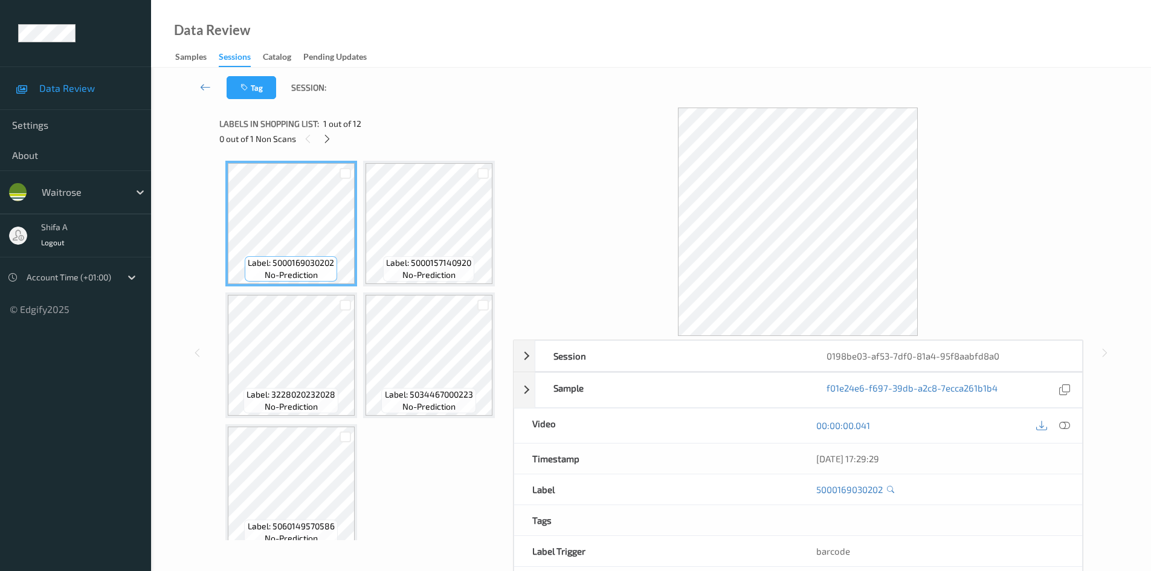
drag, startPoint x: 1063, startPoint y: 430, endPoint x: 465, endPoint y: 174, distance: 649.6
click at [1063, 429] on icon at bounding box center [1065, 425] width 11 height 11
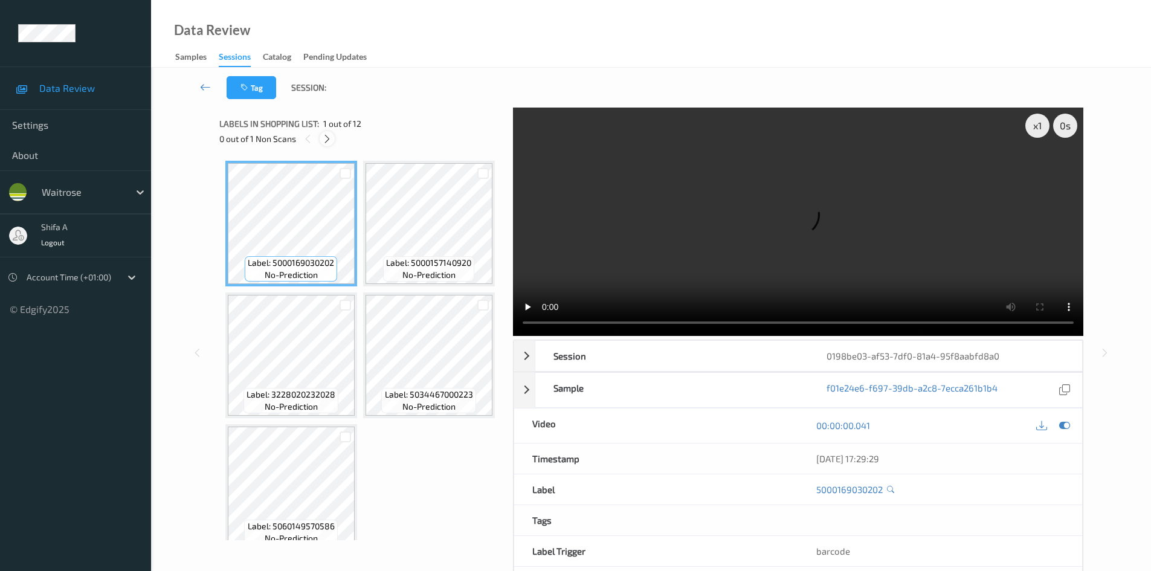
click at [323, 140] on icon at bounding box center [327, 139] width 10 height 11
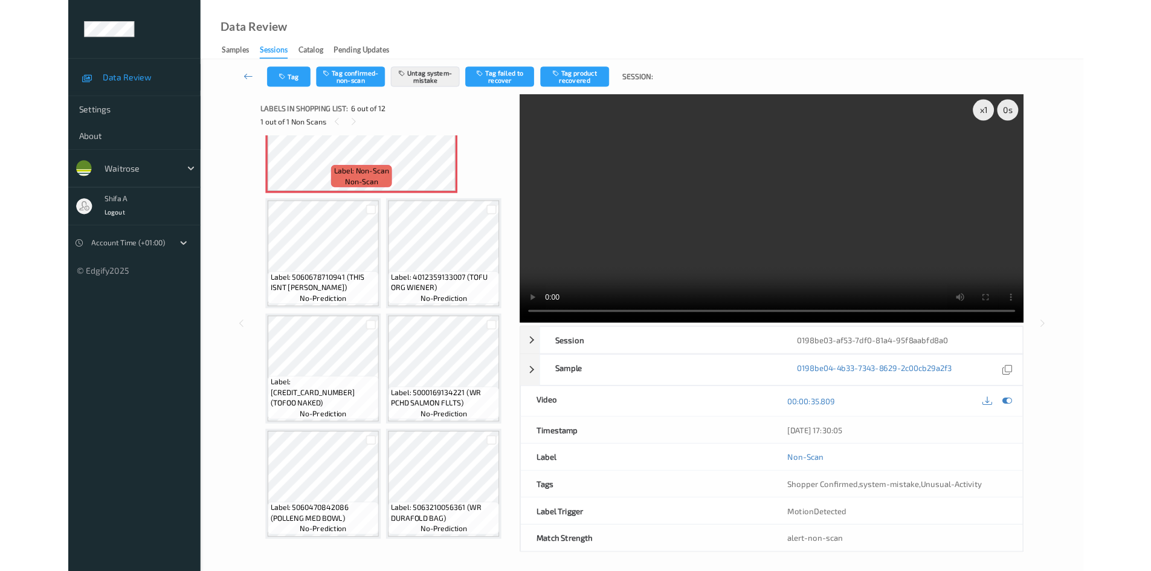
scroll to position [461, 0]
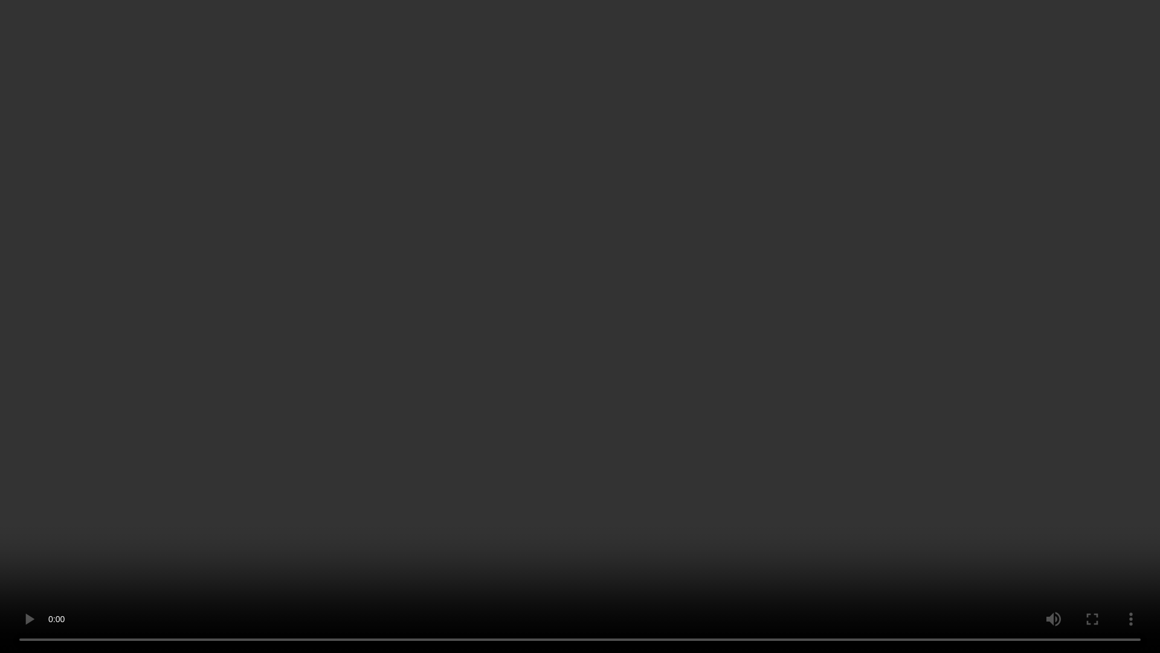
click at [826, 487] on video at bounding box center [580, 326] width 1160 height 653
click at [808, 493] on video at bounding box center [580, 326] width 1160 height 653
click at [1013, 512] on video at bounding box center [580, 326] width 1160 height 653
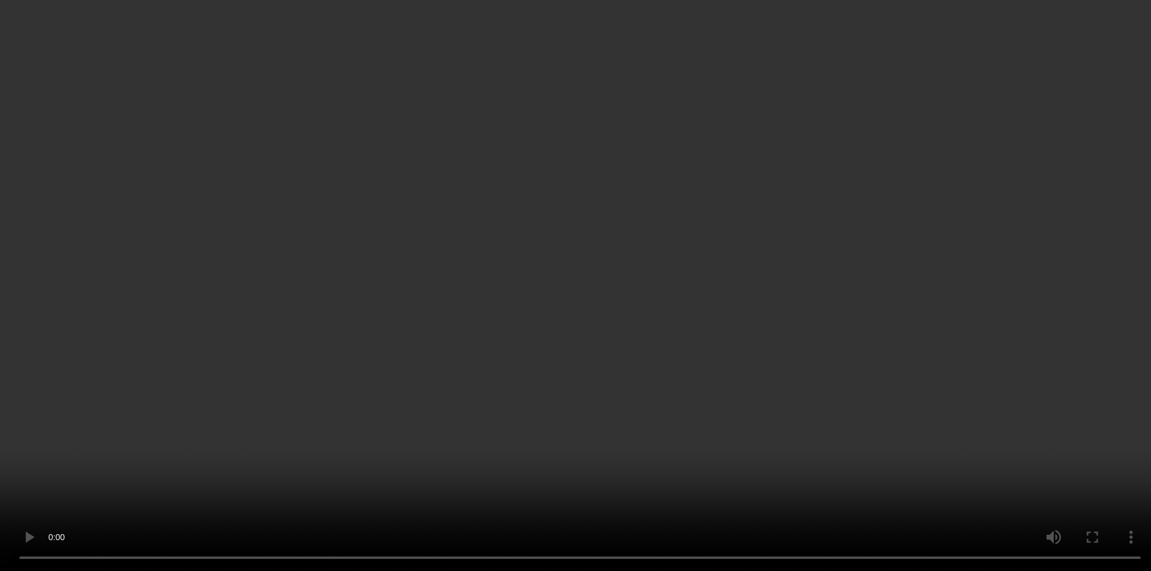
scroll to position [522, 0]
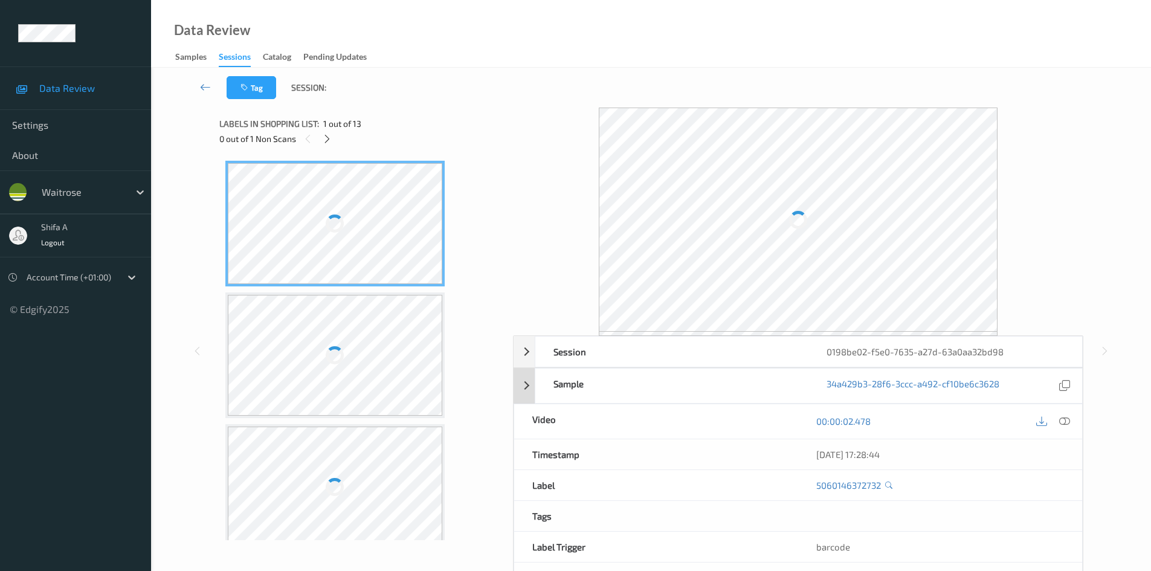
click at [1069, 426] on icon at bounding box center [1065, 421] width 11 height 11
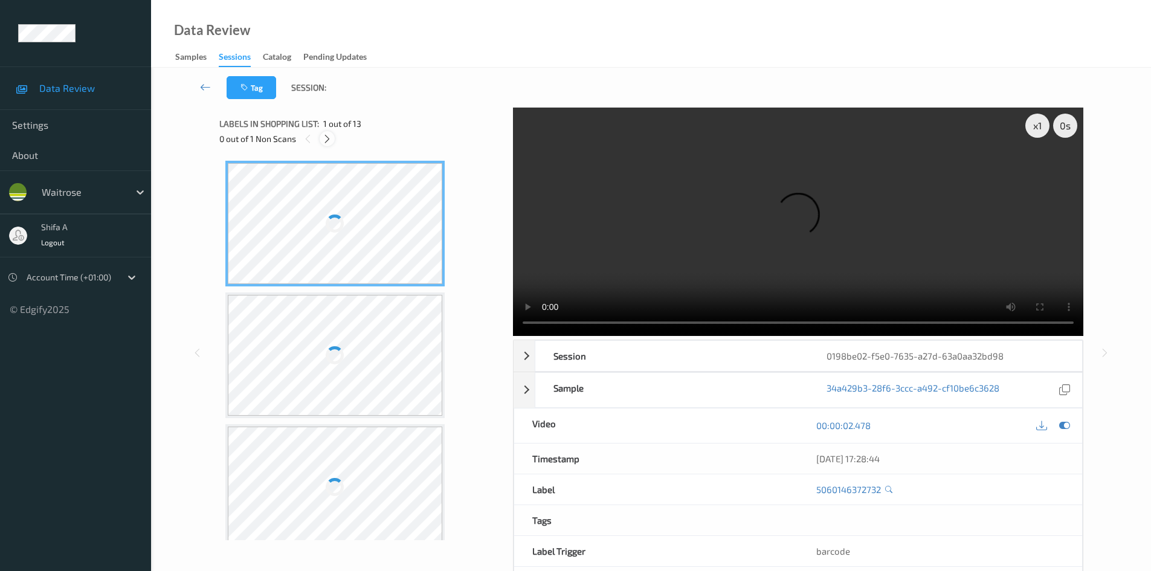
click at [331, 144] on icon at bounding box center [327, 139] width 10 height 11
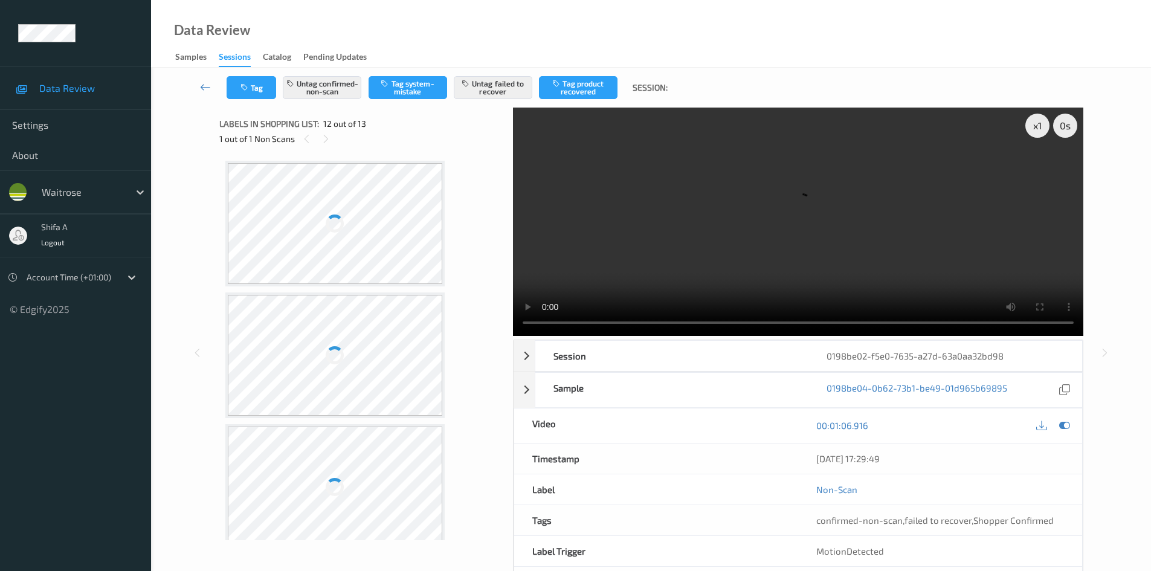
scroll to position [1324, 0]
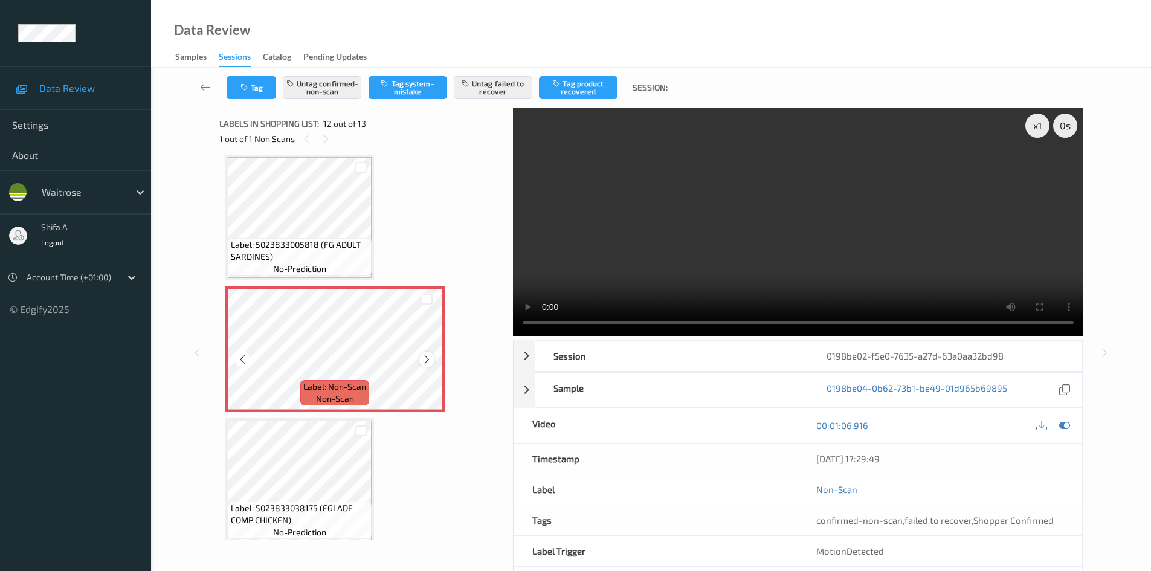
click at [426, 361] on icon at bounding box center [427, 359] width 10 height 11
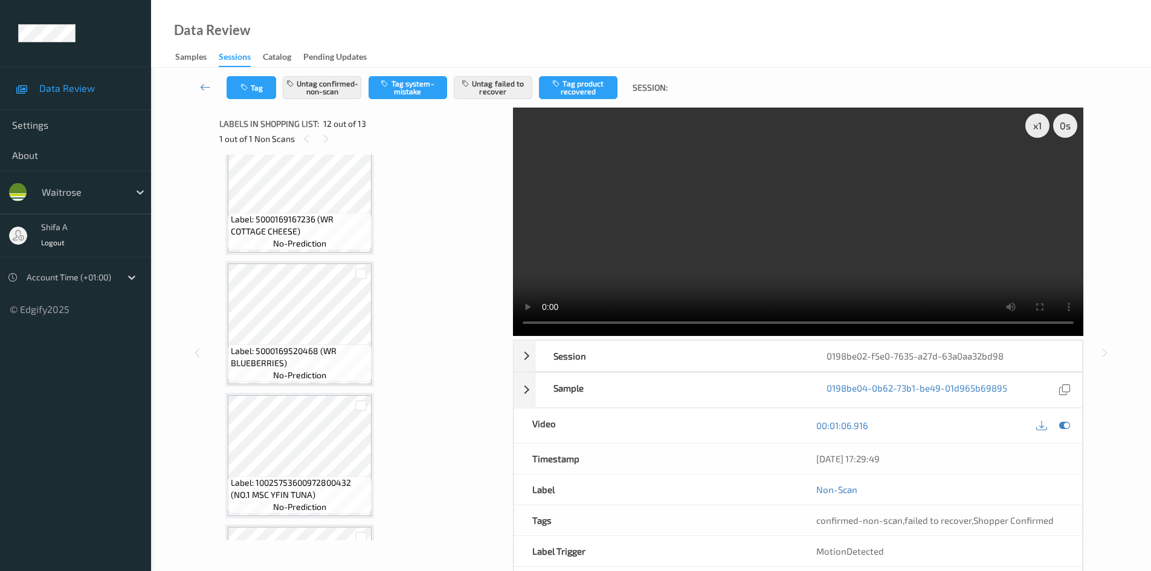
scroll to position [0, 0]
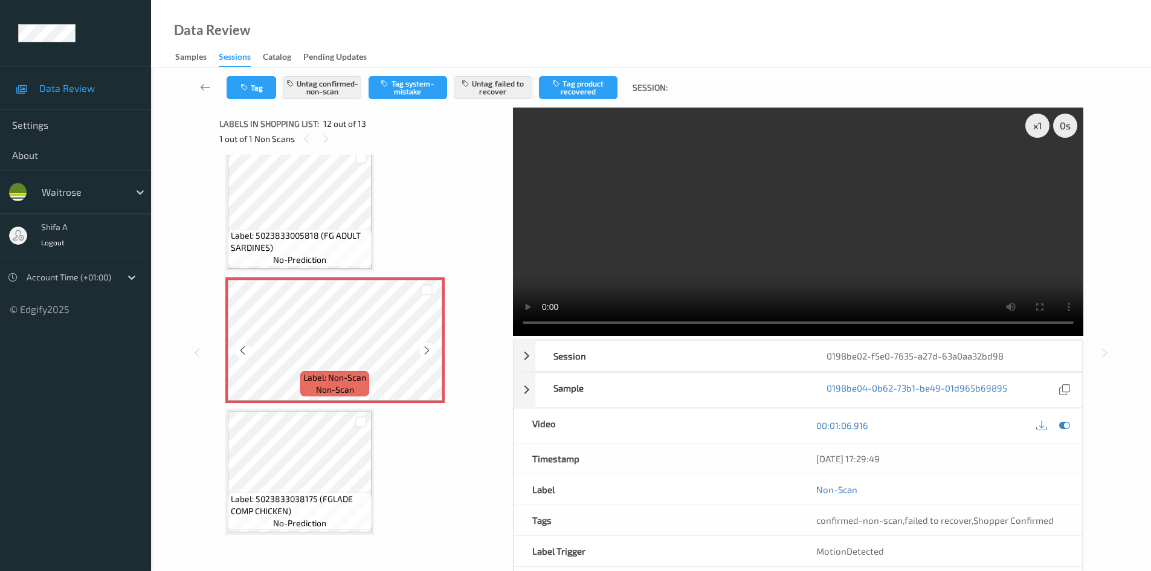
scroll to position [1333, 0]
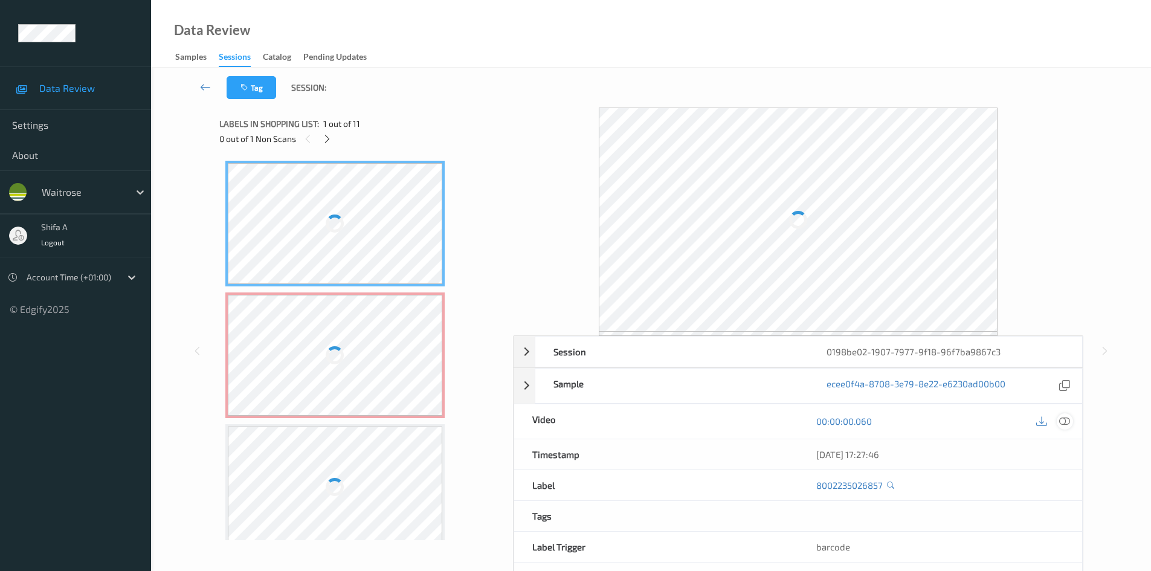
click at [1067, 416] on icon at bounding box center [1065, 421] width 11 height 11
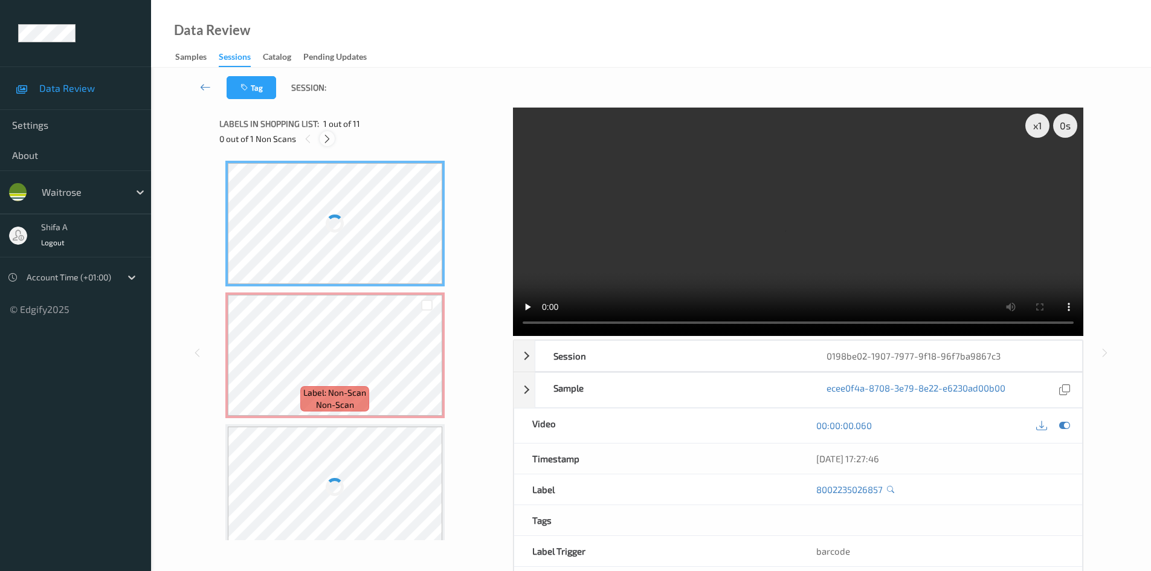
click at [328, 140] on icon at bounding box center [327, 139] width 10 height 11
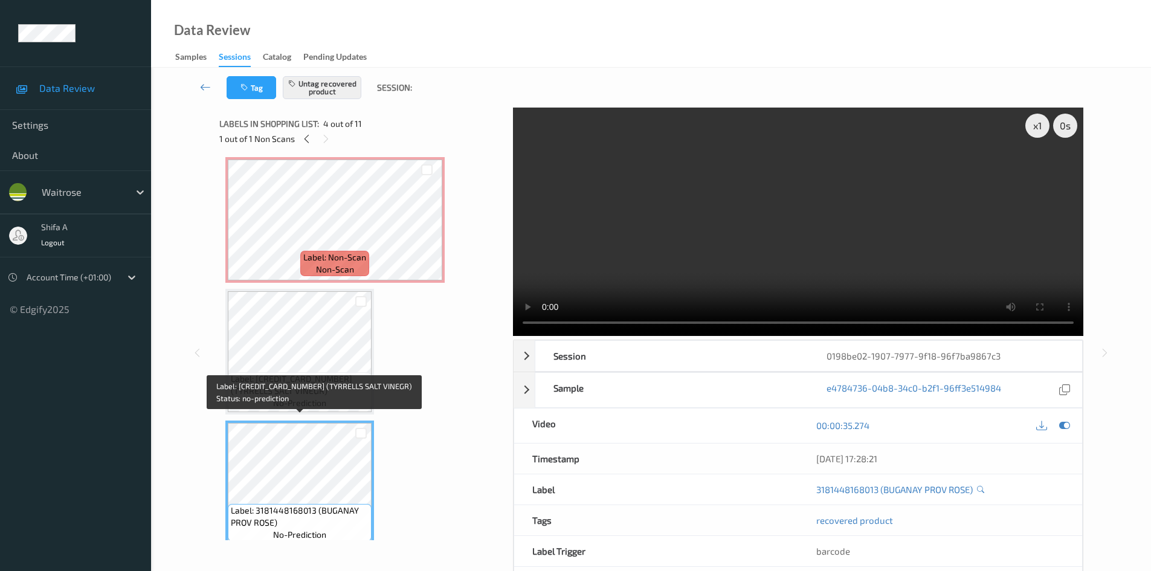
scroll to position [60, 0]
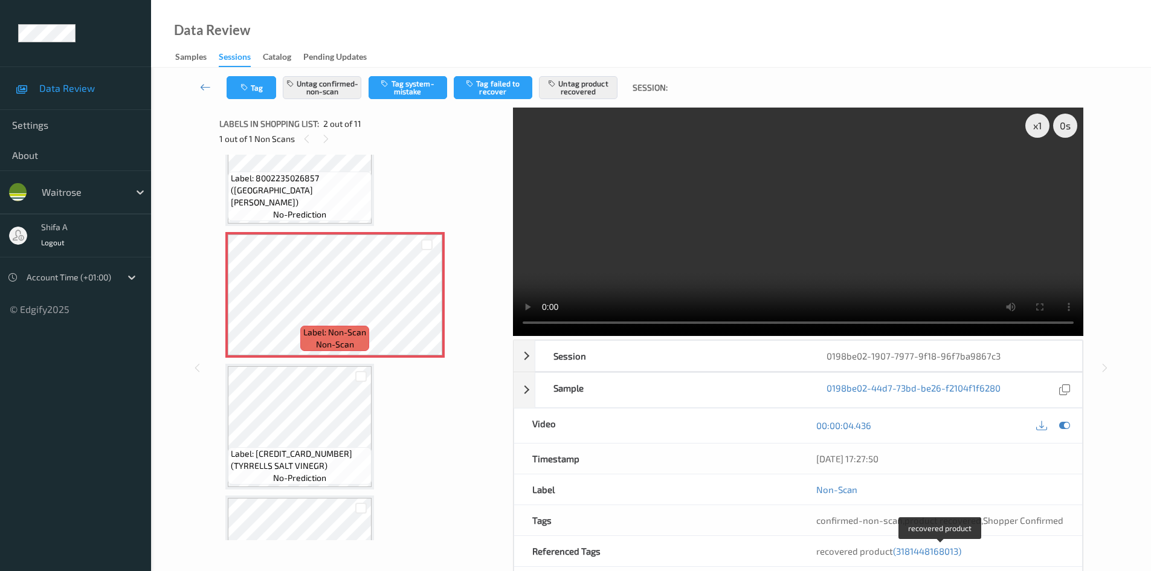
click at [949, 552] on span "(3181448168013)" at bounding box center [927, 551] width 68 height 11
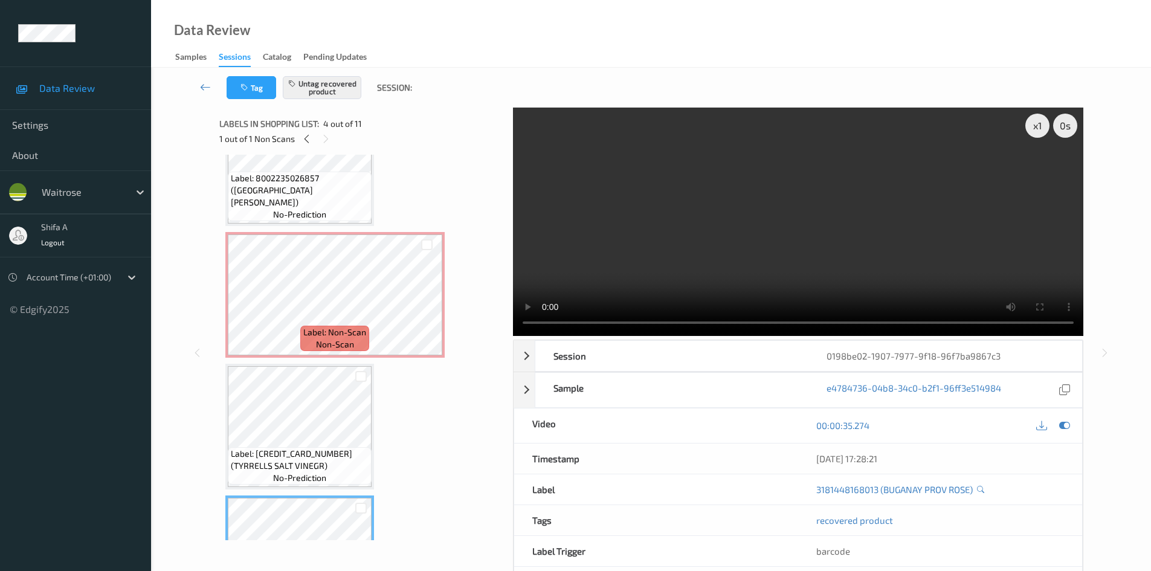
scroll to position [270, 0]
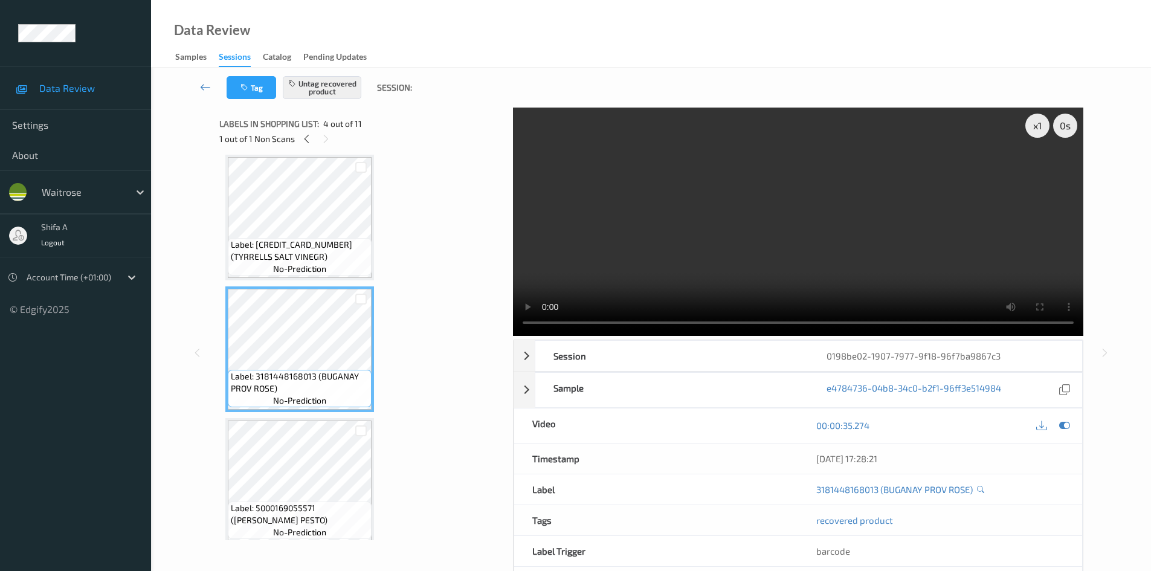
click at [314, 397] on span "no-prediction" at bounding box center [299, 401] width 53 height 12
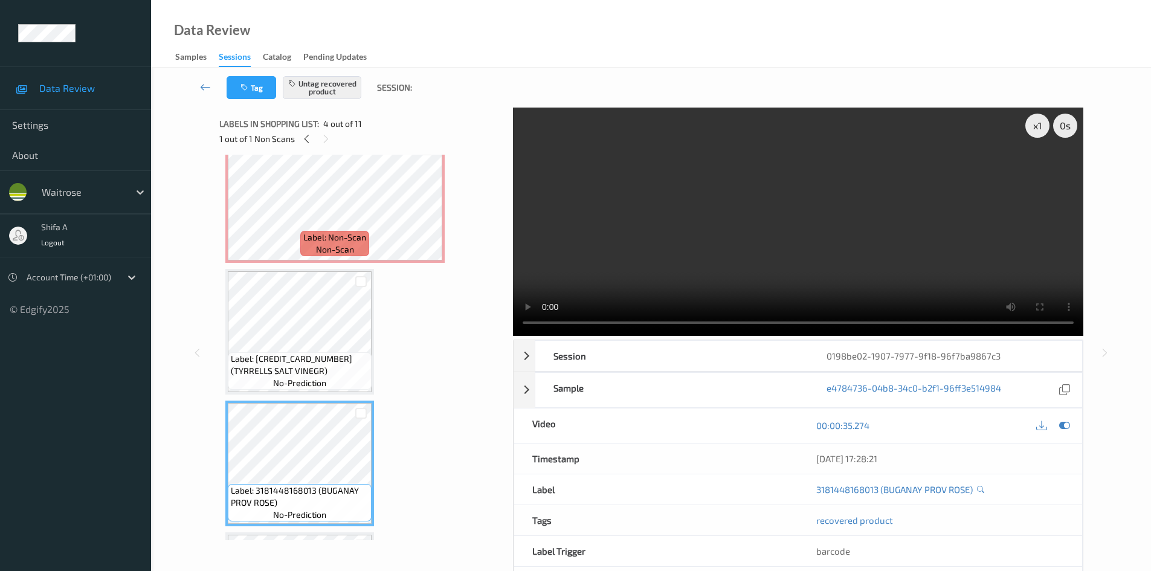
scroll to position [149, 0]
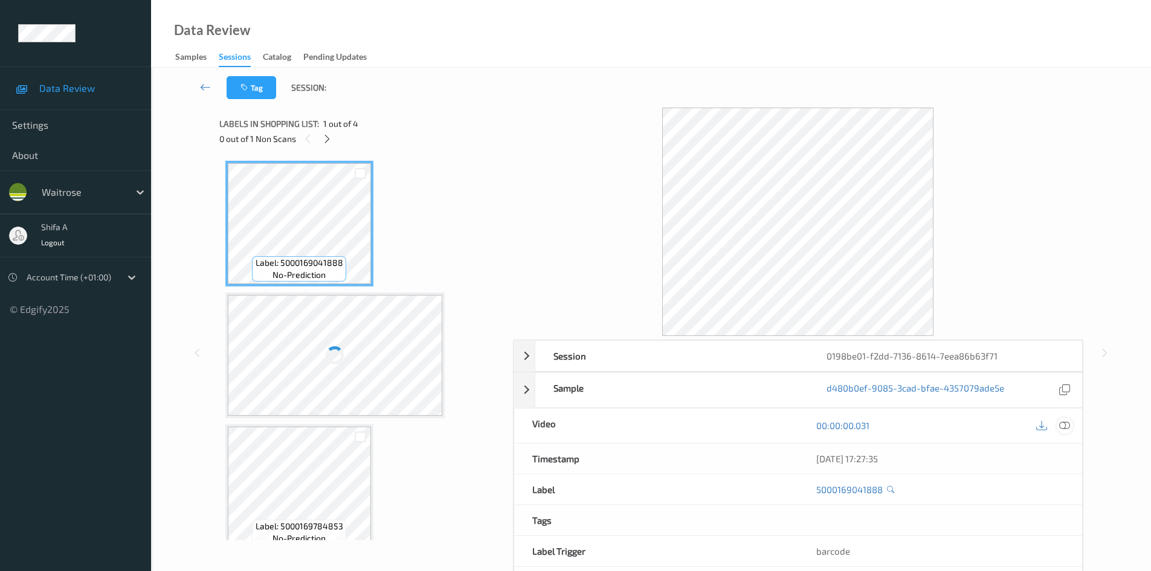
click at [1063, 427] on icon at bounding box center [1065, 425] width 11 height 11
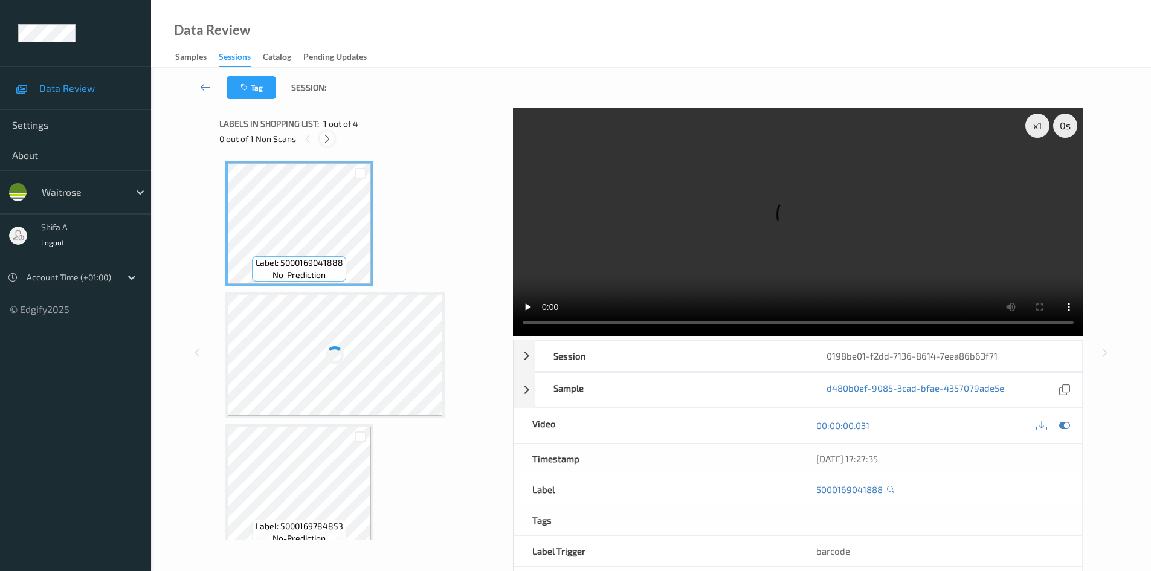
click at [331, 141] on icon at bounding box center [327, 139] width 10 height 11
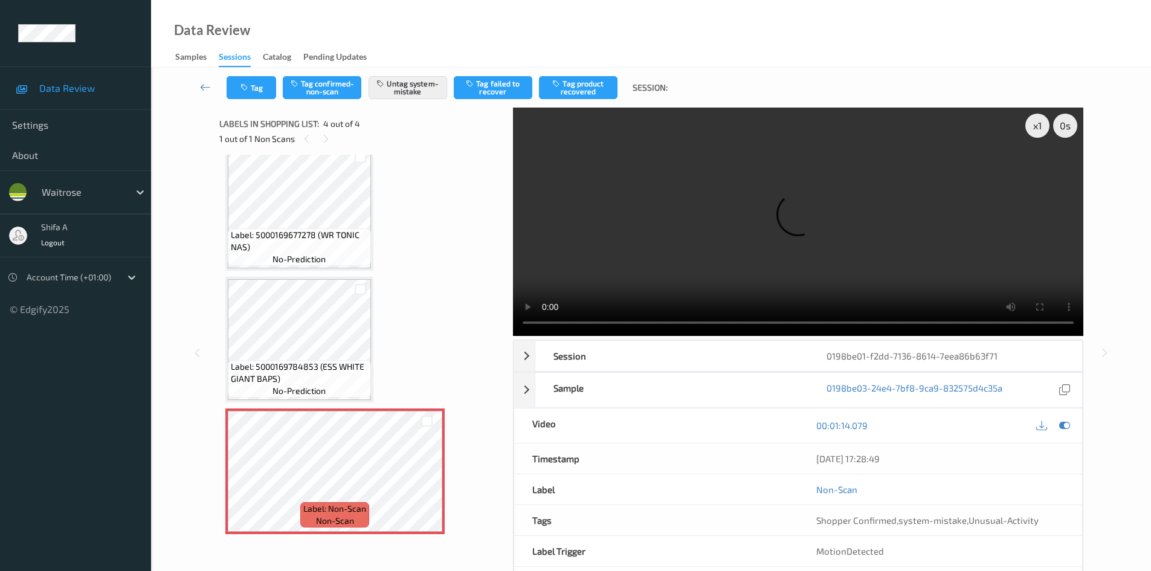
scroll to position [137, 0]
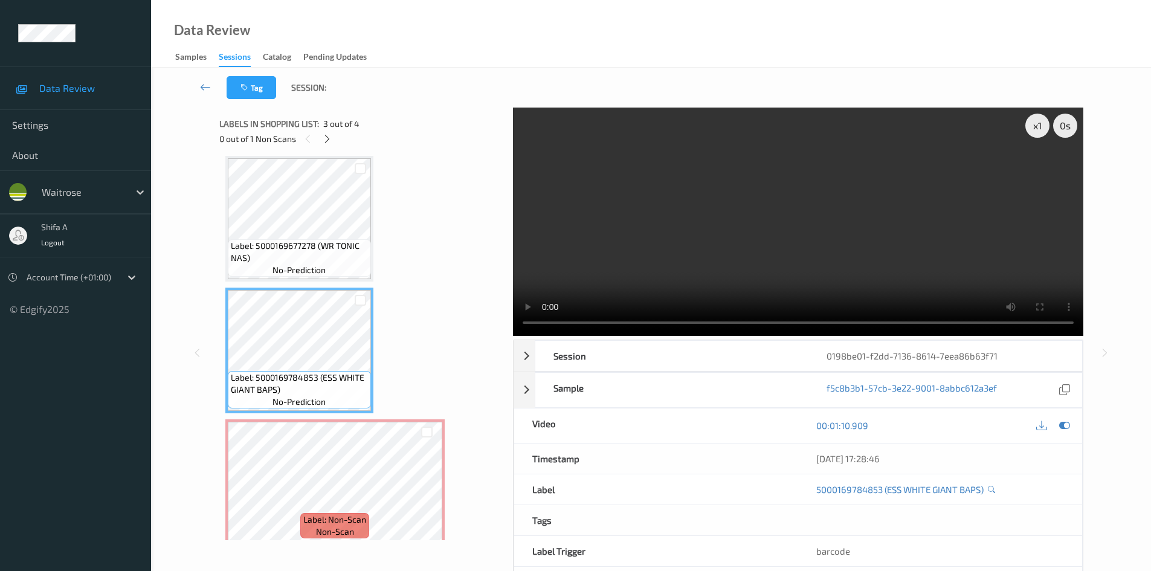
click at [825, 228] on video at bounding box center [798, 222] width 571 height 228
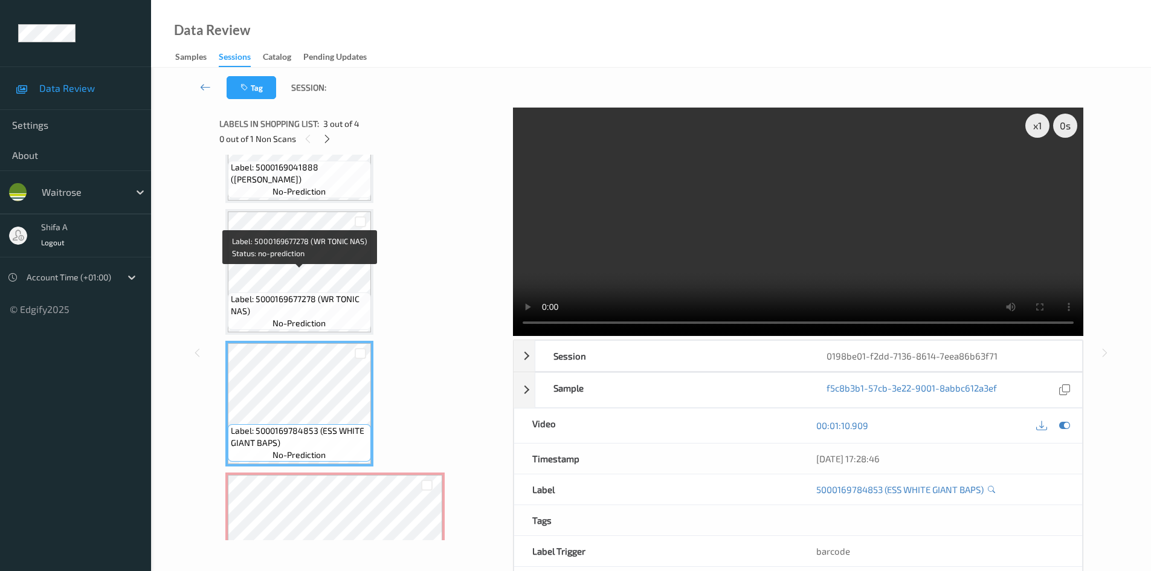
scroll to position [147, 0]
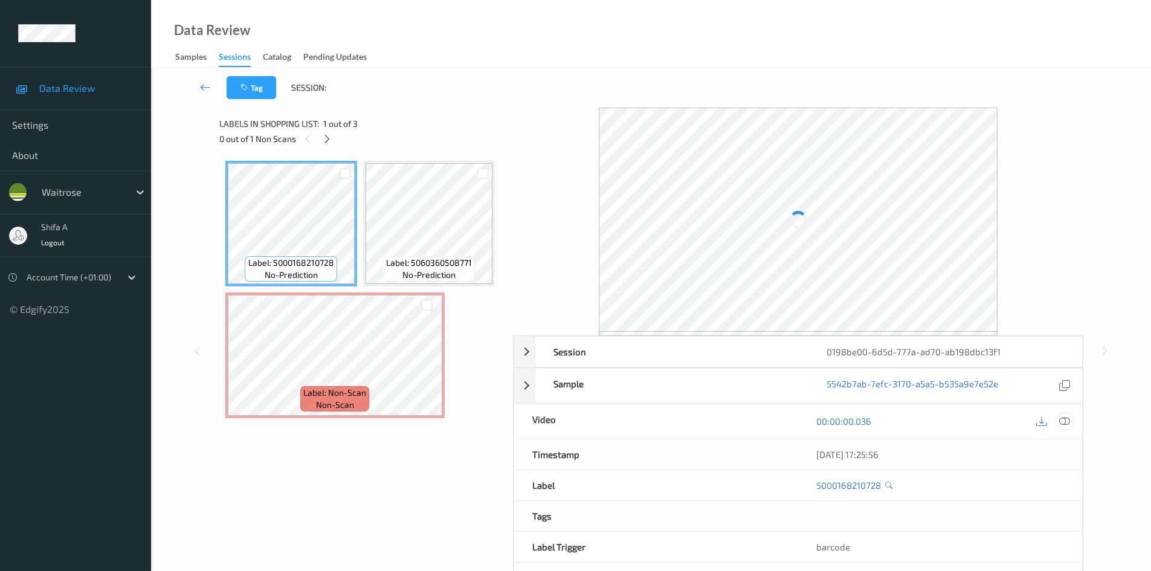
click at [1064, 421] on icon at bounding box center [1065, 421] width 11 height 11
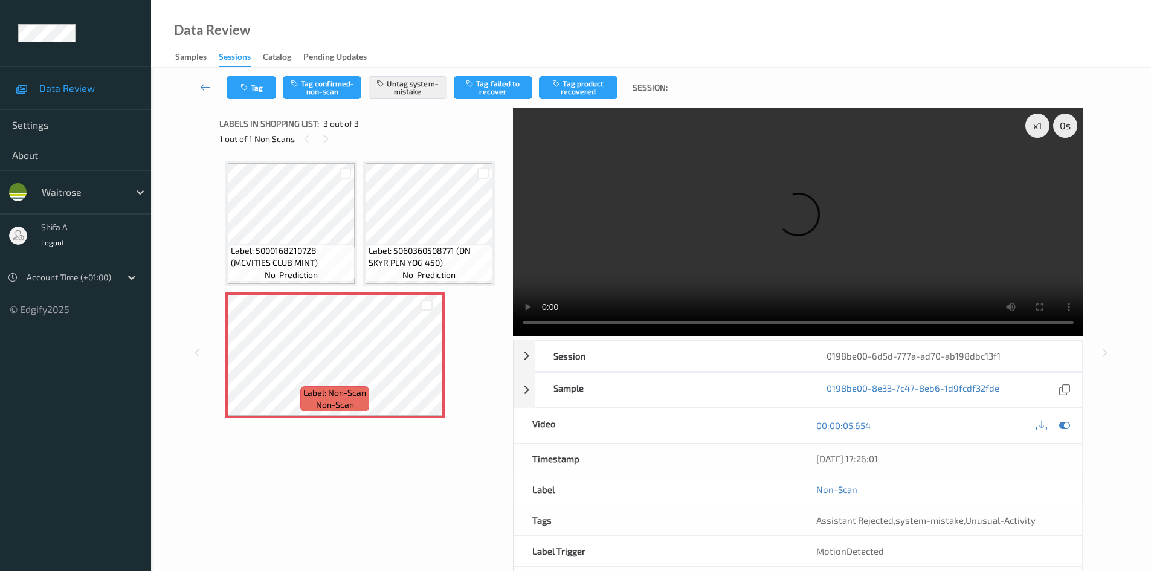
click at [433, 481] on div "Labels in shopping list: 3 out of 3 1 out of 1 Non Scans Label: 5000168210728 (…" at bounding box center [361, 353] width 285 height 491
click at [621, 248] on video at bounding box center [798, 222] width 571 height 228
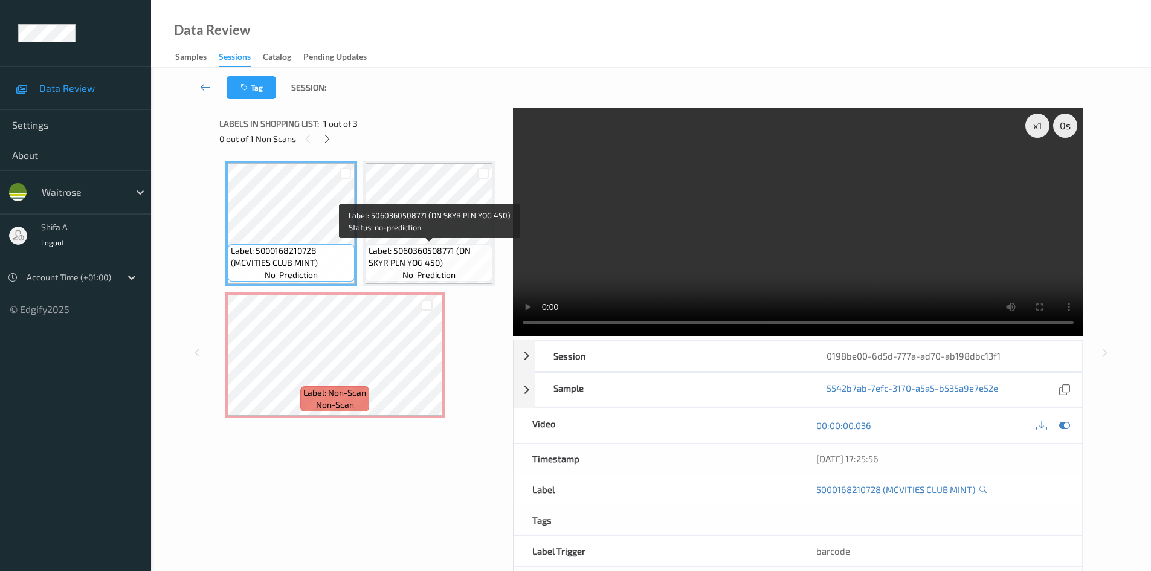
click at [458, 244] on div "Label: 5060360508771 (DN SKYR PLN YOG 450) no-prediction" at bounding box center [429, 262] width 127 height 37
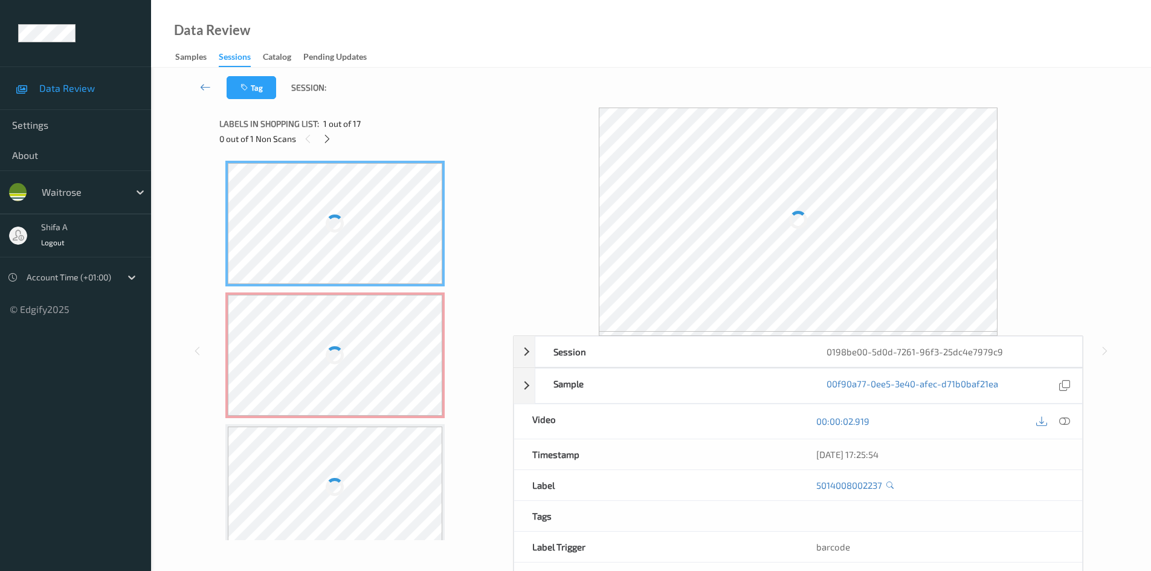
click at [1066, 416] on icon at bounding box center [1065, 421] width 11 height 11
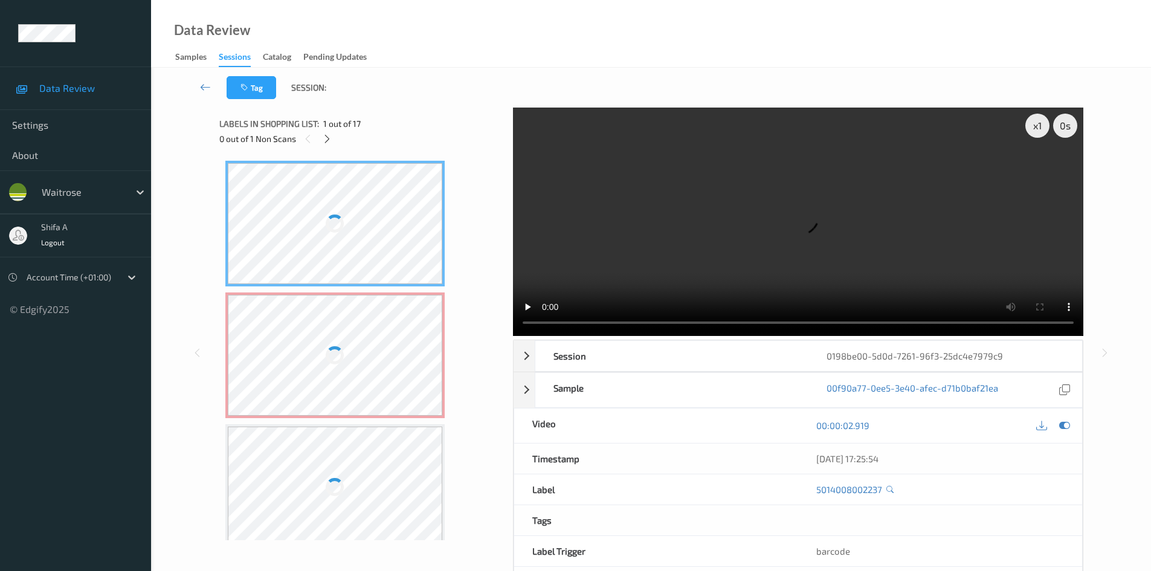
click at [322, 146] on div "0 out of 1 Non Scans" at bounding box center [361, 138] width 285 height 15
click at [325, 143] on icon at bounding box center [327, 139] width 10 height 11
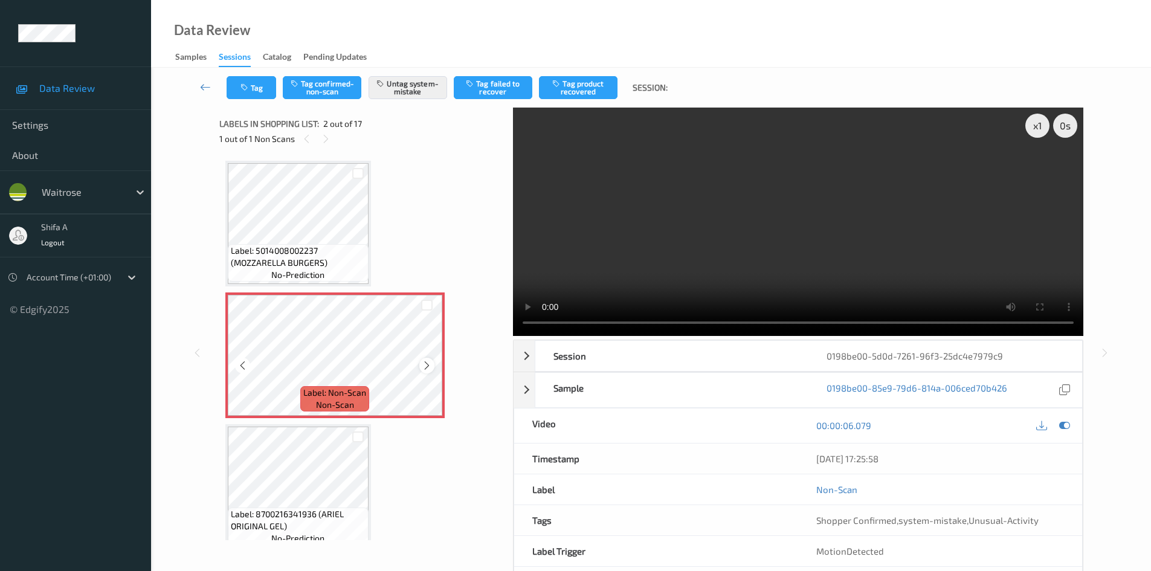
click at [429, 362] on icon at bounding box center [427, 365] width 10 height 11
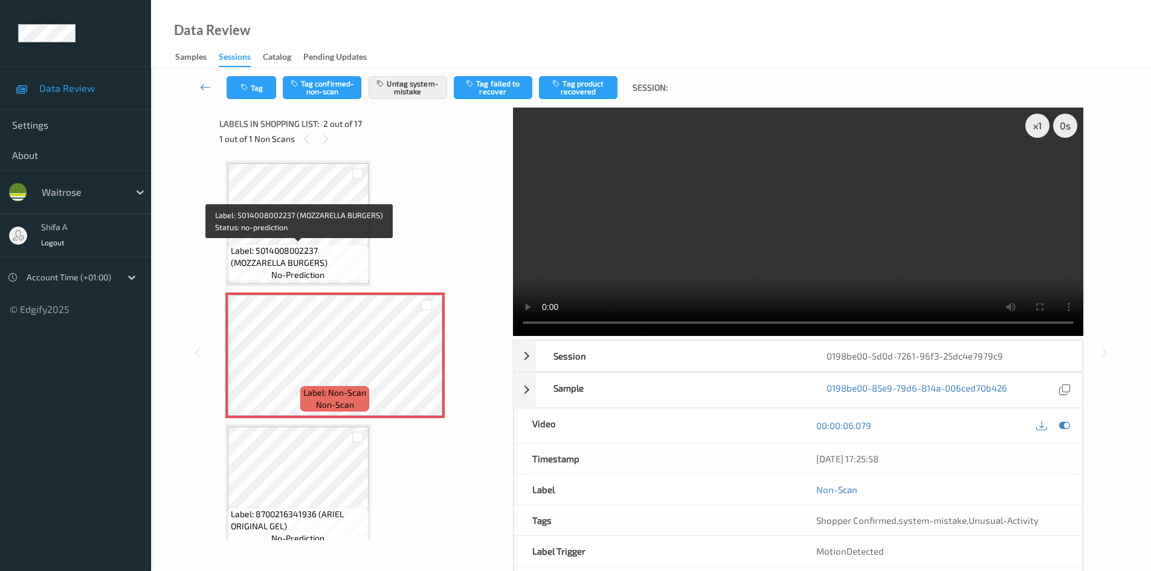
click at [345, 248] on span "Label: 5014008002237 (MOZZARELLA BURGERS)" at bounding box center [298, 257] width 135 height 24
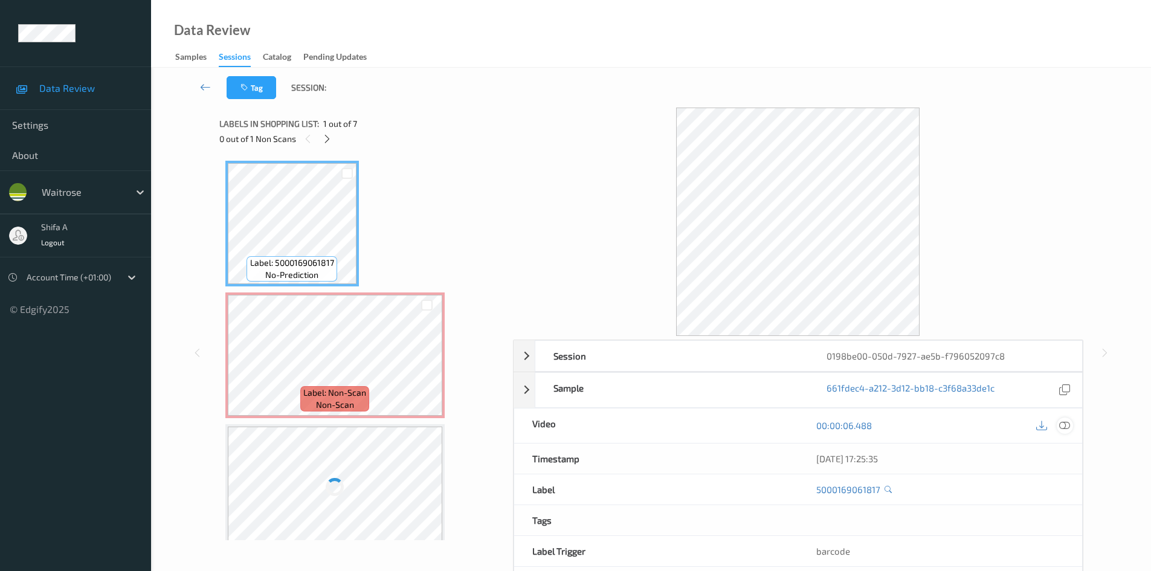
click at [1067, 422] on icon at bounding box center [1065, 425] width 11 height 11
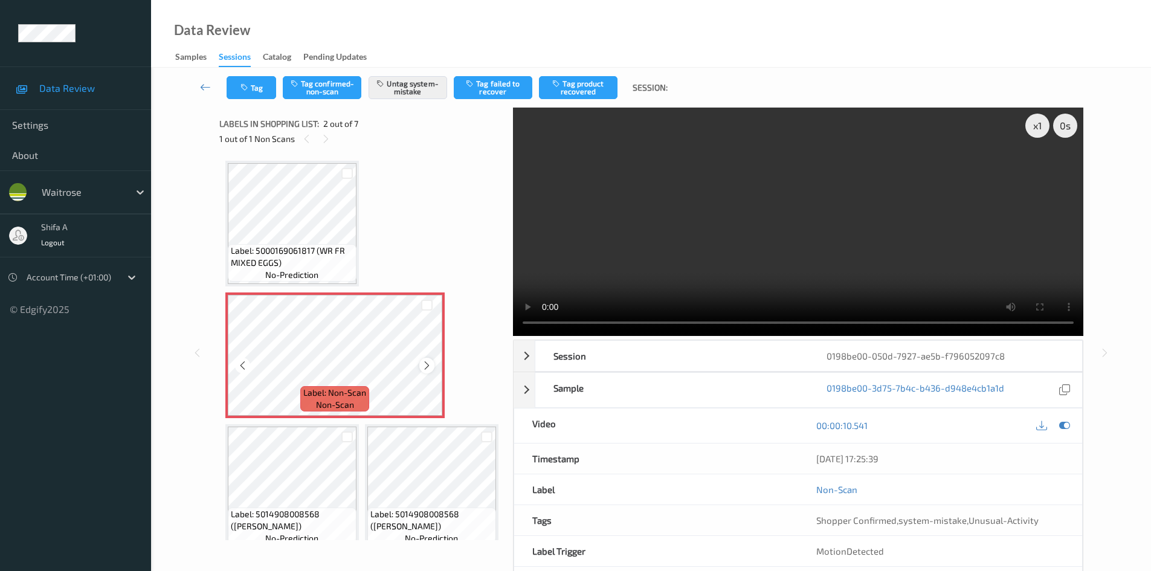
click at [427, 368] on icon at bounding box center [427, 365] width 10 height 11
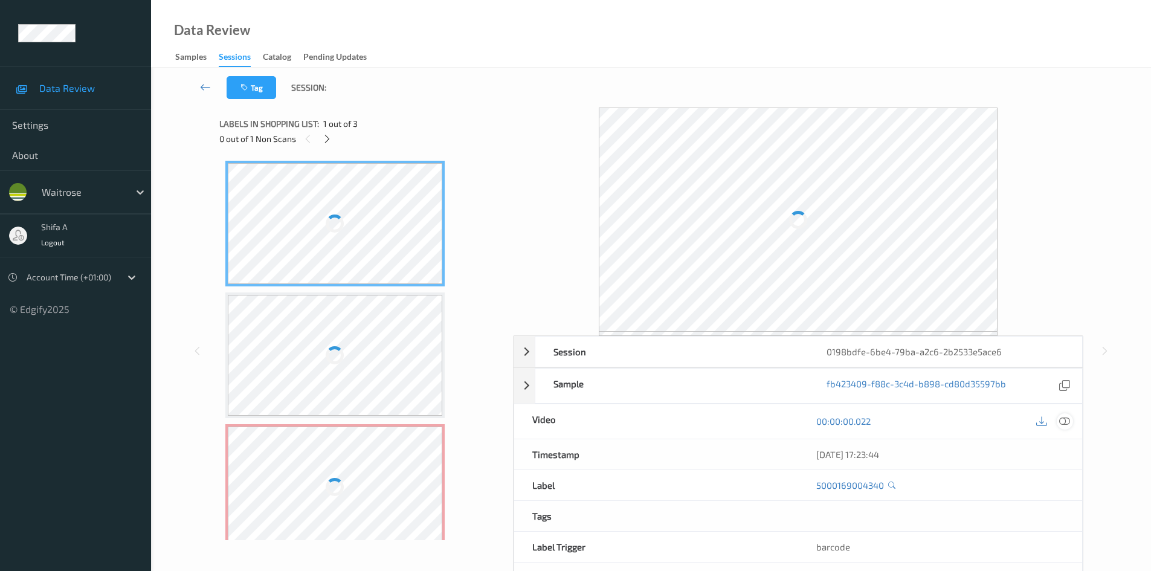
click at [1066, 417] on icon at bounding box center [1065, 421] width 11 height 11
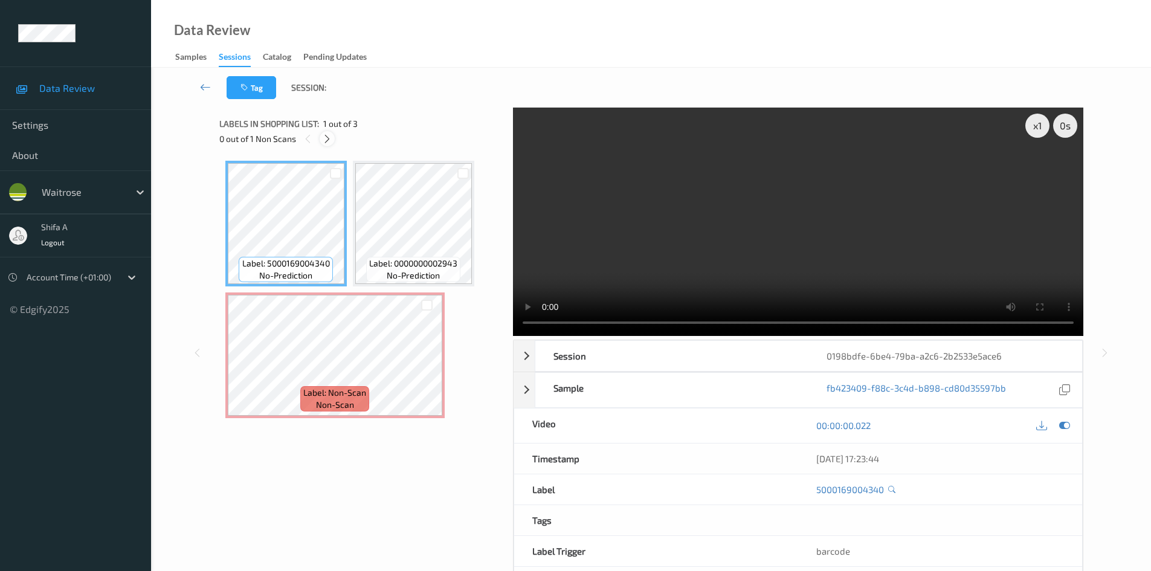
click at [326, 140] on icon at bounding box center [327, 139] width 10 height 11
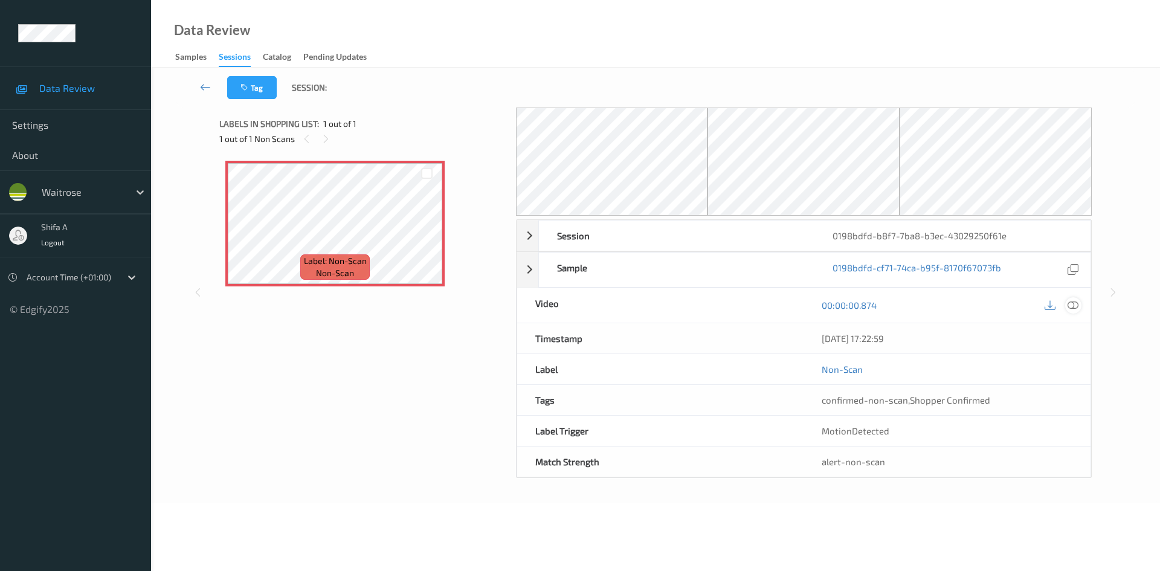
click at [1073, 306] on icon at bounding box center [1073, 305] width 11 height 11
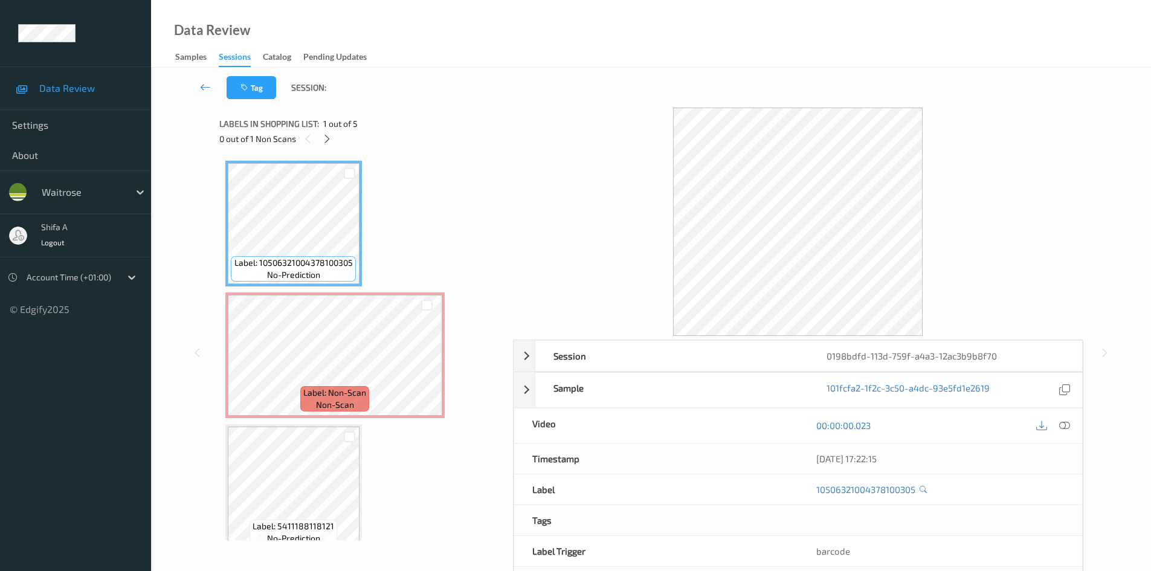
drag, startPoint x: 1065, startPoint y: 426, endPoint x: 1030, endPoint y: 413, distance: 37.5
click at [1062, 424] on icon at bounding box center [1065, 425] width 11 height 11
